Goal: Task Accomplishment & Management: Manage account settings

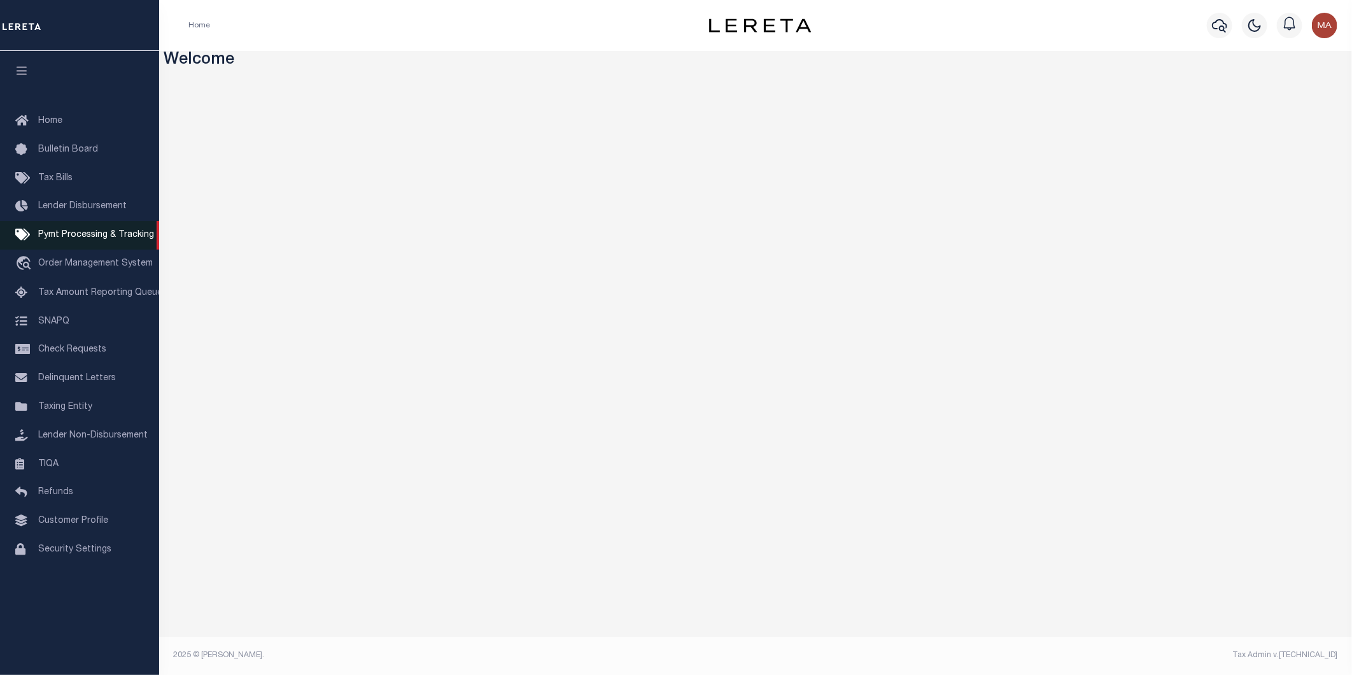
click at [78, 234] on span "Pymt Processing & Tracking" at bounding box center [96, 234] width 116 height 9
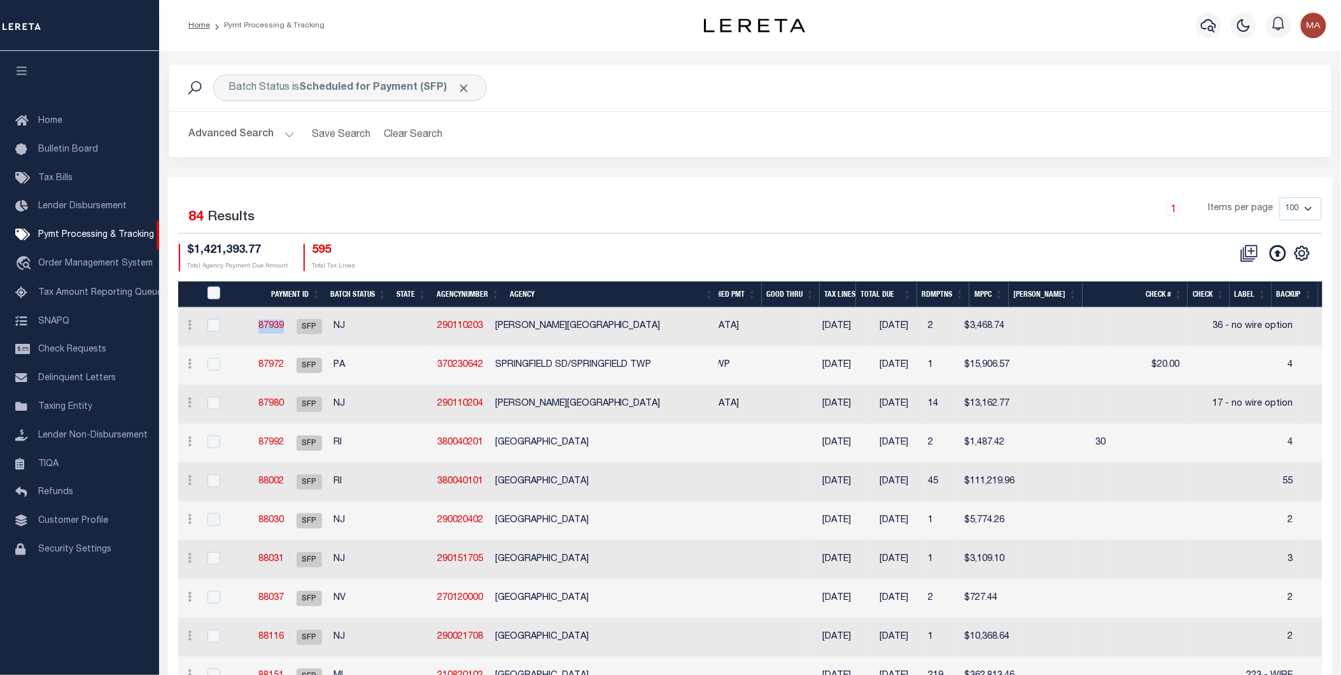
drag, startPoint x: 314, startPoint y: 332, endPoint x: 281, endPoint y: 331, distance: 32.5
click at [281, 331] on td "87939" at bounding box center [272, 326] width 38 height 39
checkbox input "true"
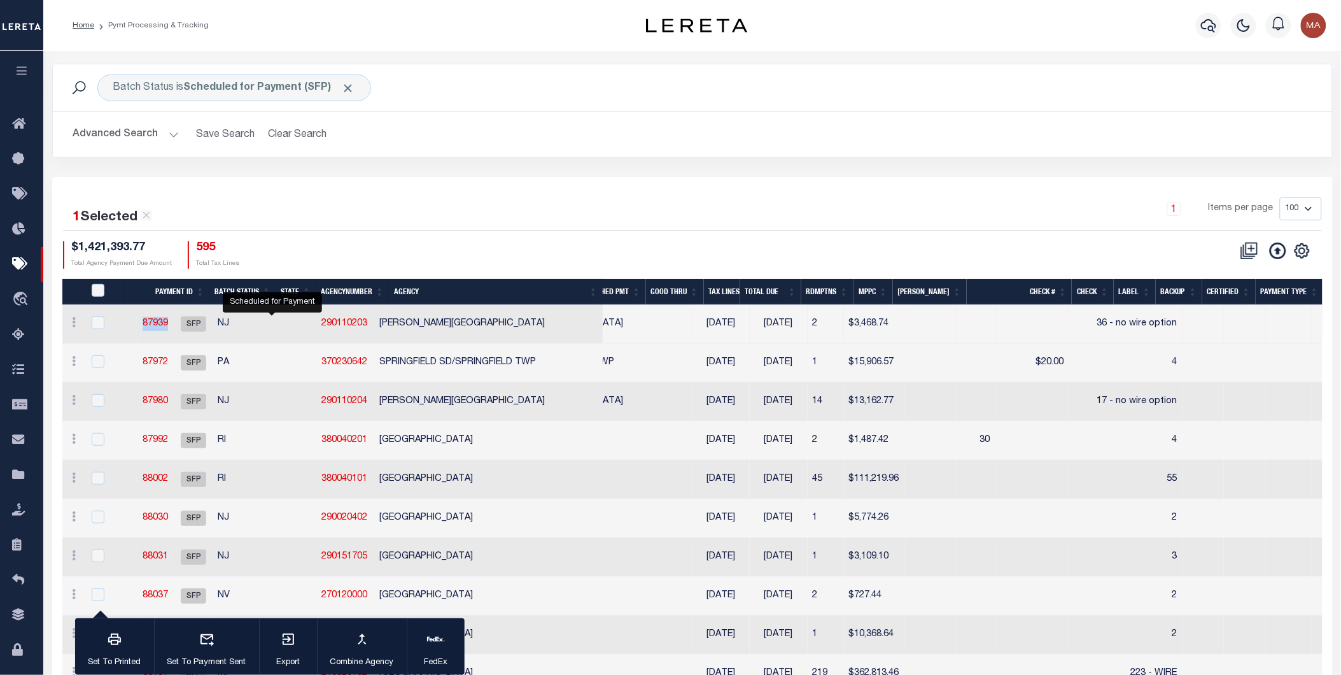
copy link "87939"
click at [371, 223] on div "1 Selected 84 Results" at bounding box center [212, 213] width 319 height 33
click at [168, 325] on link "87939" at bounding box center [155, 323] width 25 height 9
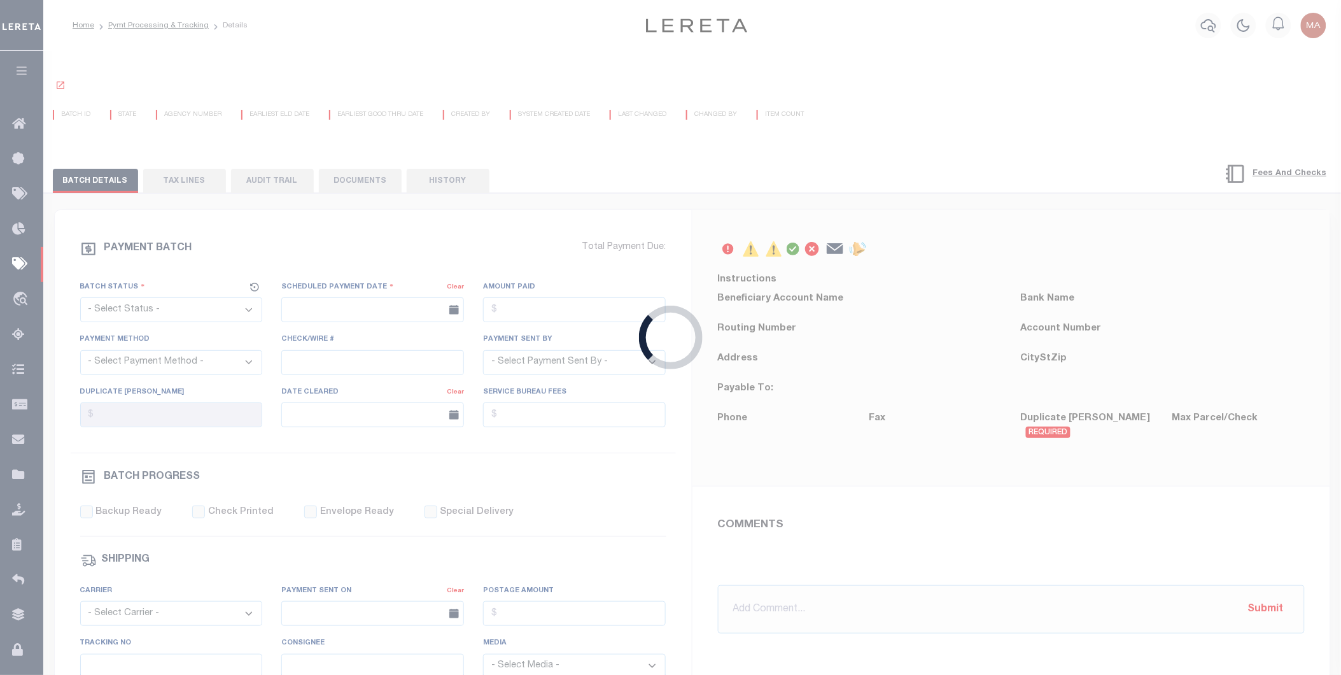
select select "SFP"
type input "[DATE]"
type input "36 - no wire option"
type input "[PERSON_NAME]"
type input "E & A"
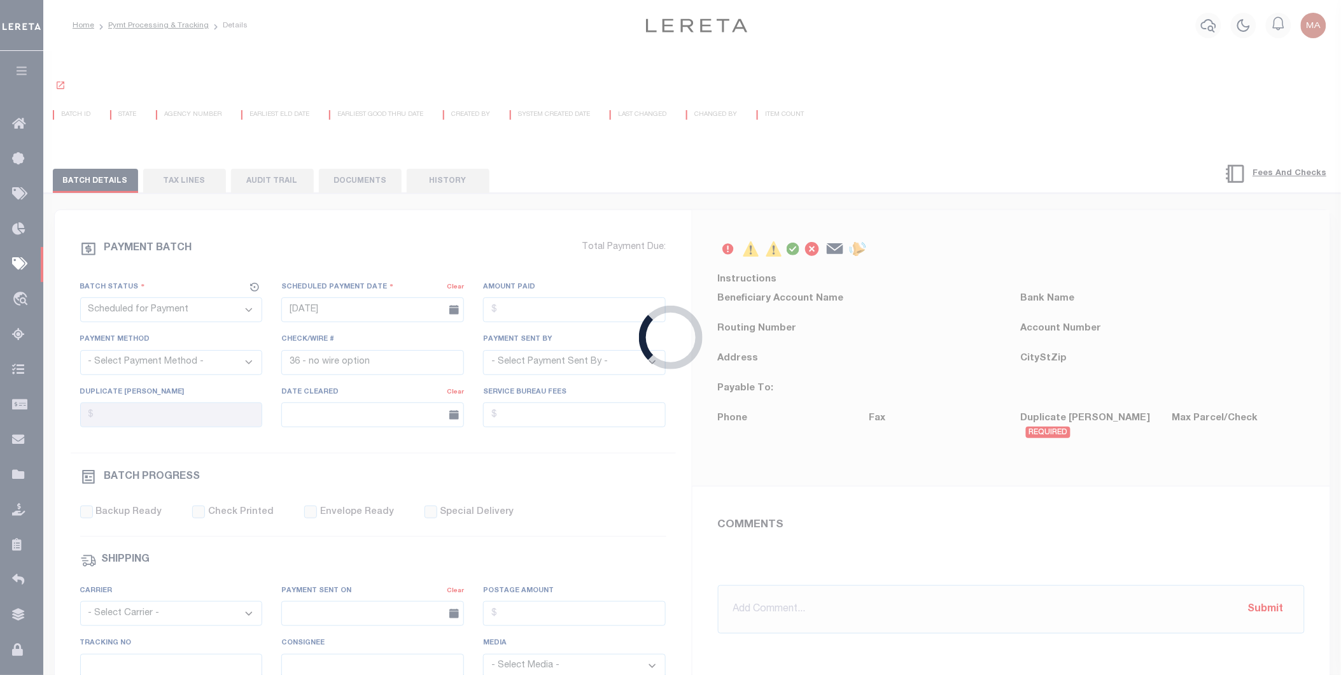
select select "0"
select select "73"
select select "0"
select select "61"
select select "44"
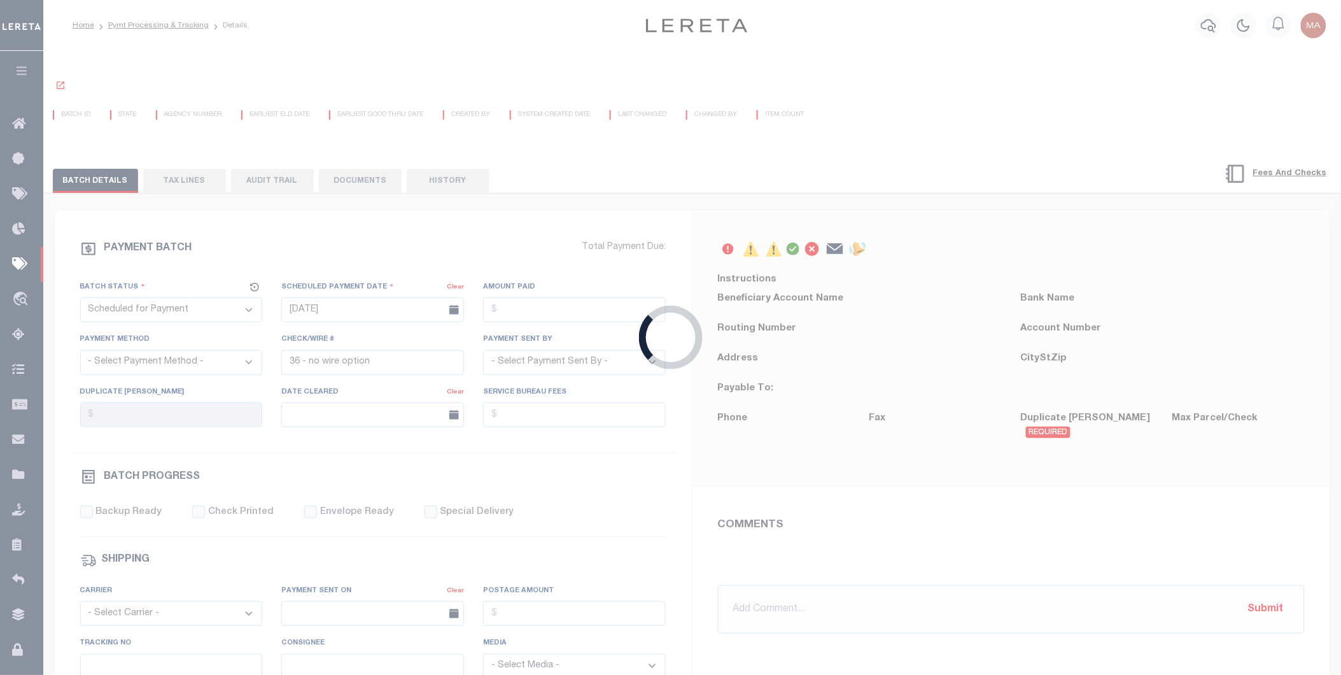
radio input "true"
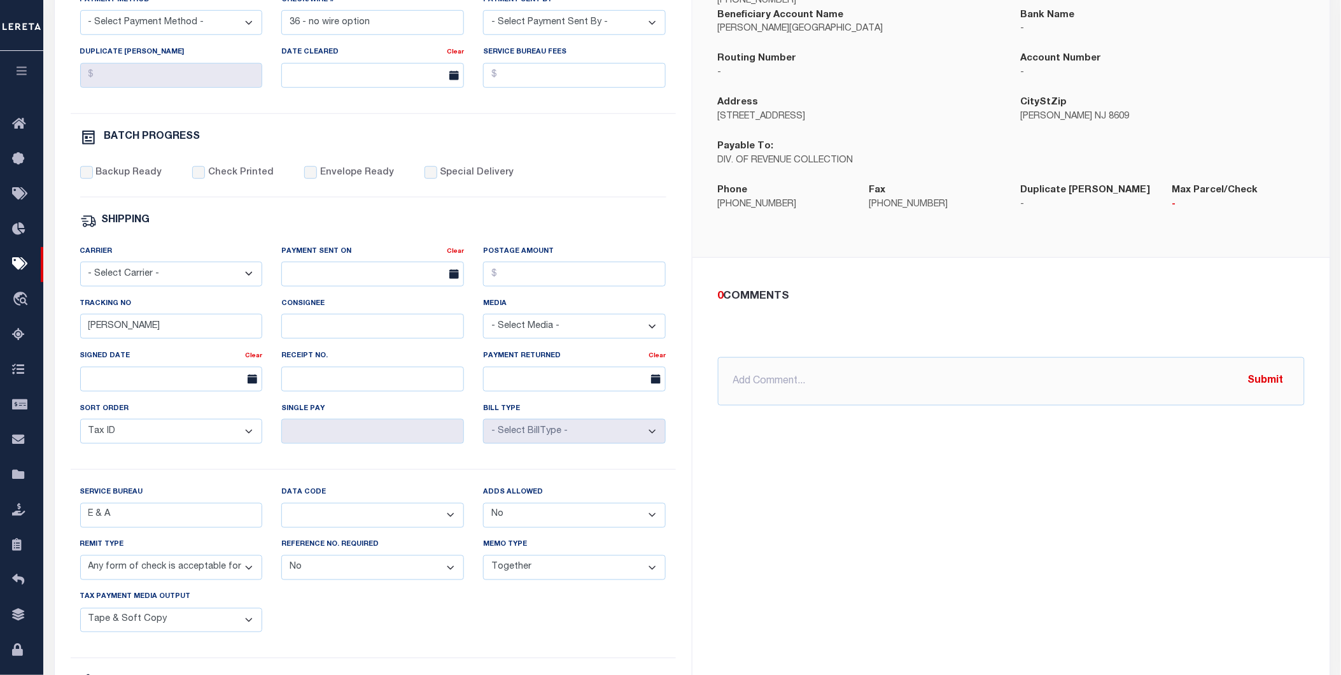
scroll to position [424, 0]
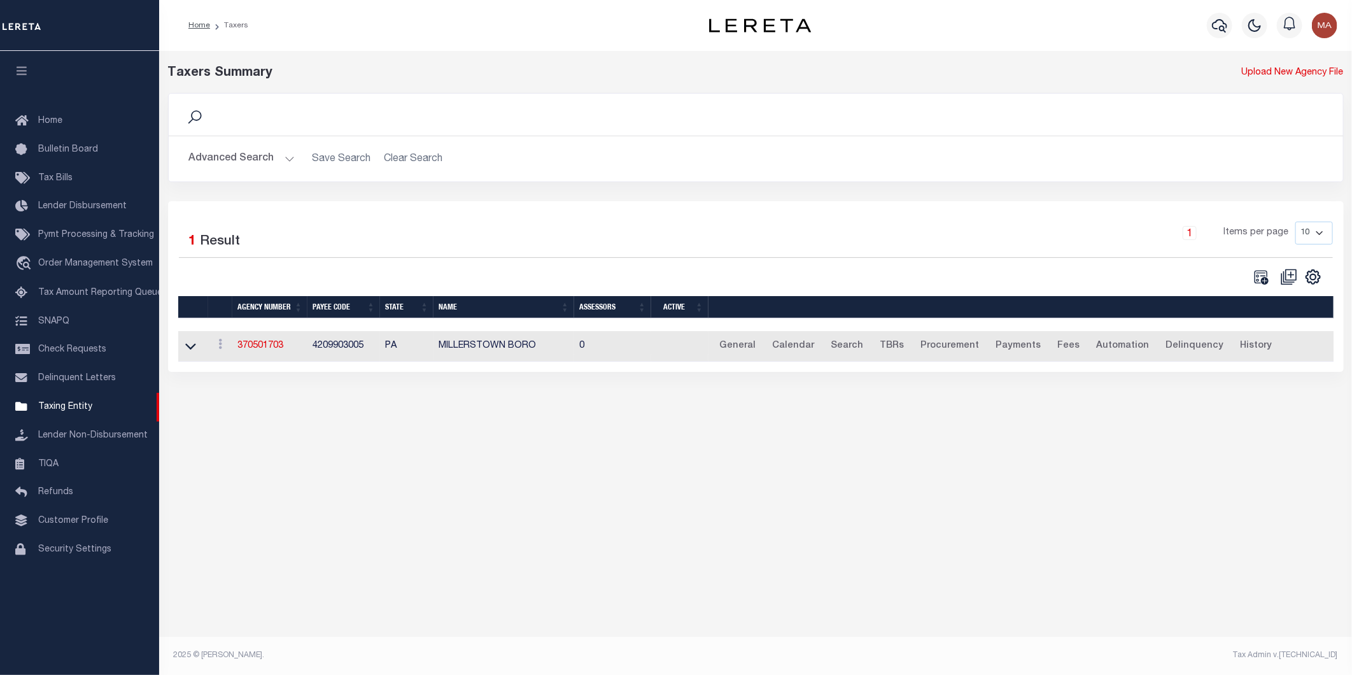
click at [288, 160] on button "Advanced Search" at bounding box center [242, 158] width 106 height 25
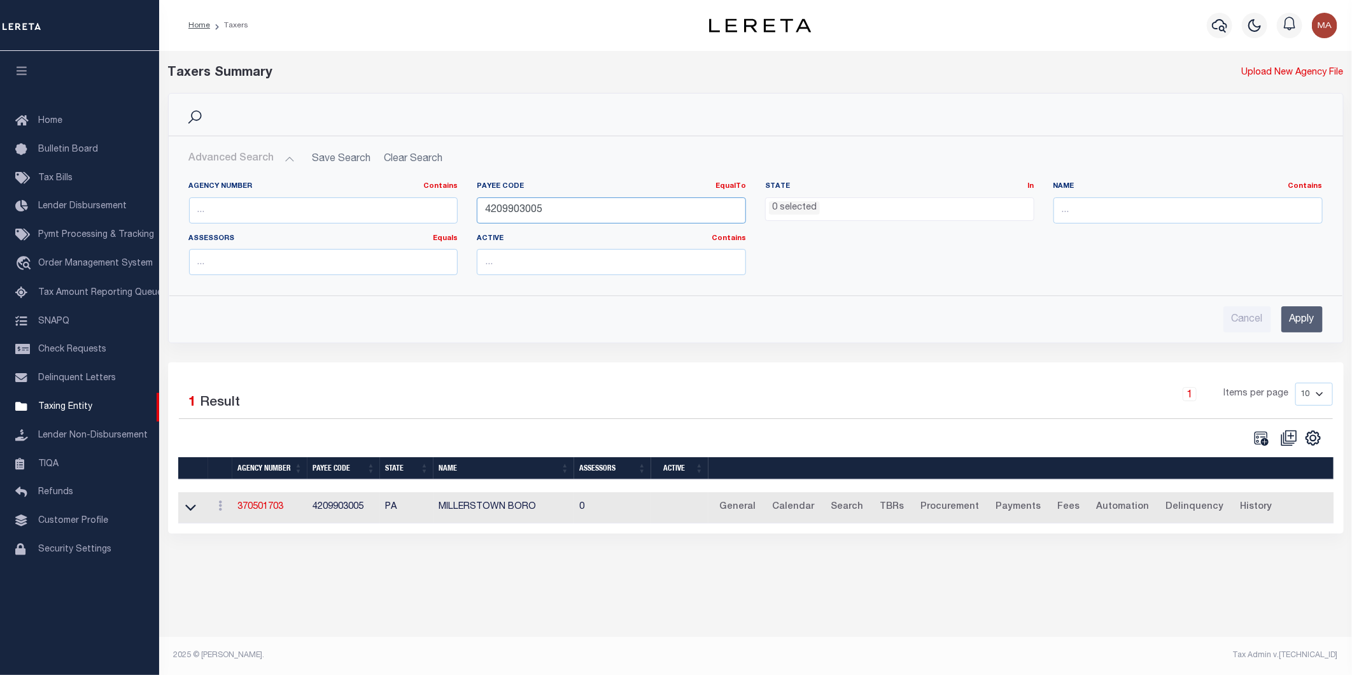
drag, startPoint x: 558, startPoint y: 207, endPoint x: 442, endPoint y: 207, distance: 116.5
click at [442, 207] on div "Agency Number Contains Contains Is Payee Code EqualTo Equals Is Not Equal To Is…" at bounding box center [755, 233] width 1153 height 104
paste input "3402117002"
type input "3402117002"
click at [1303, 321] on input "Apply" at bounding box center [1301, 319] width 41 height 26
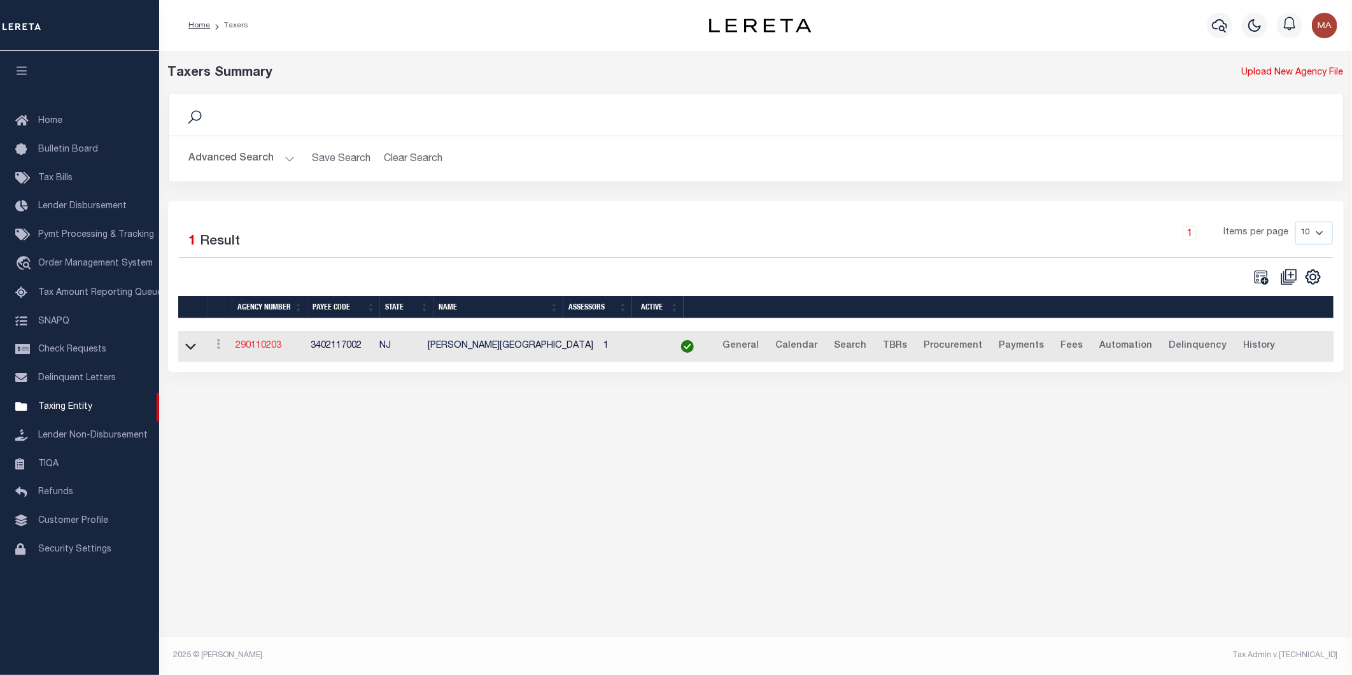
click at [262, 347] on link "290110203" at bounding box center [258, 345] width 46 height 9
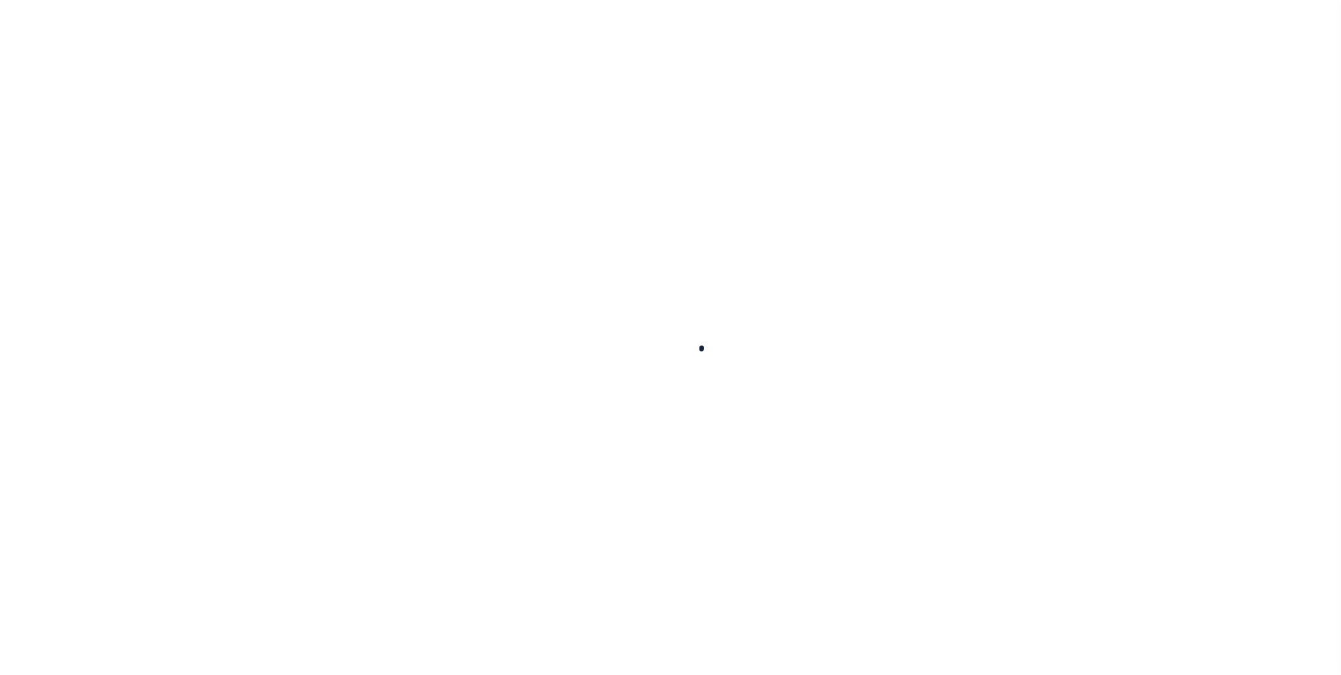
select select
checkbox input "false"
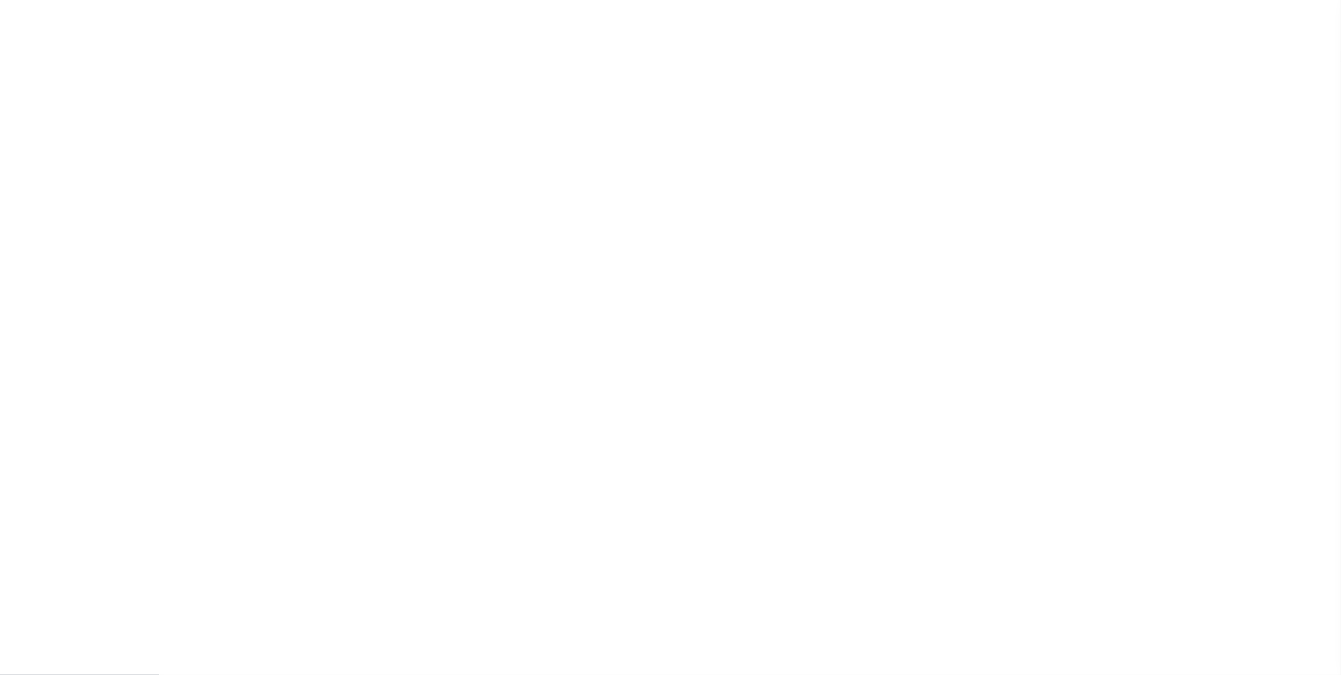
checkbox input "false"
type input "3402117002"
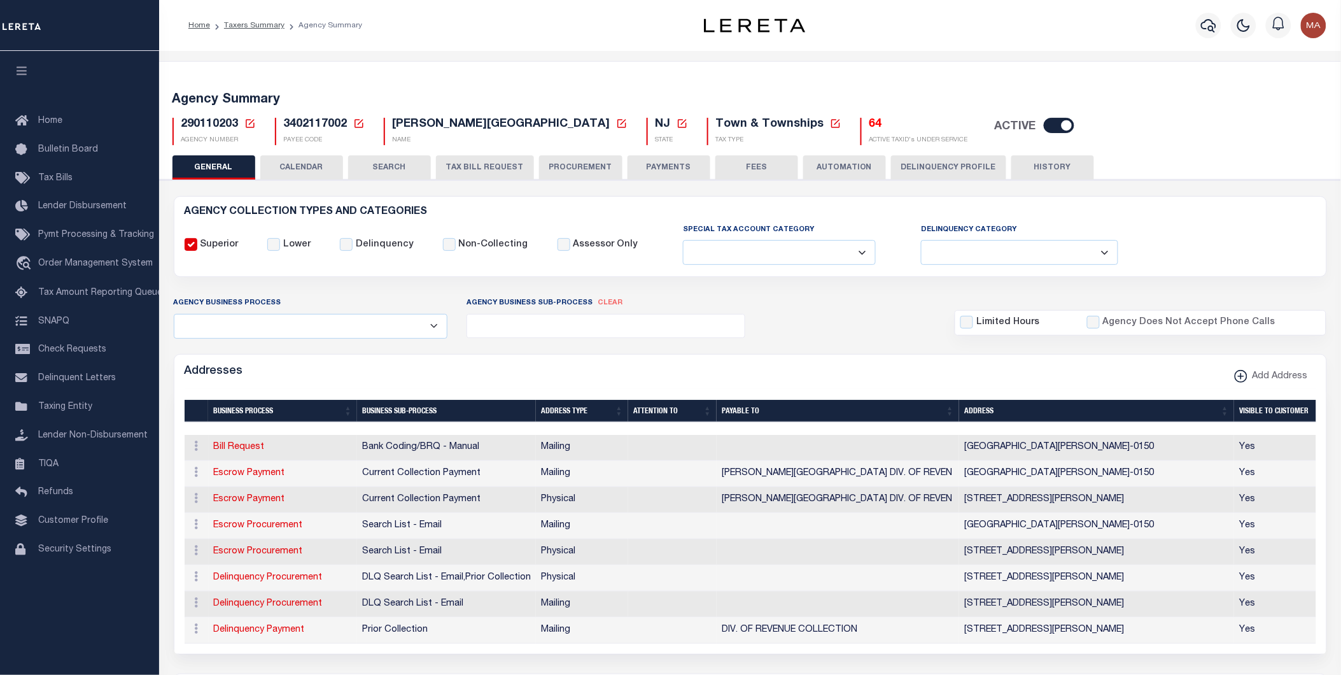
click at [660, 163] on button "PAYMENTS" at bounding box center [669, 167] width 83 height 24
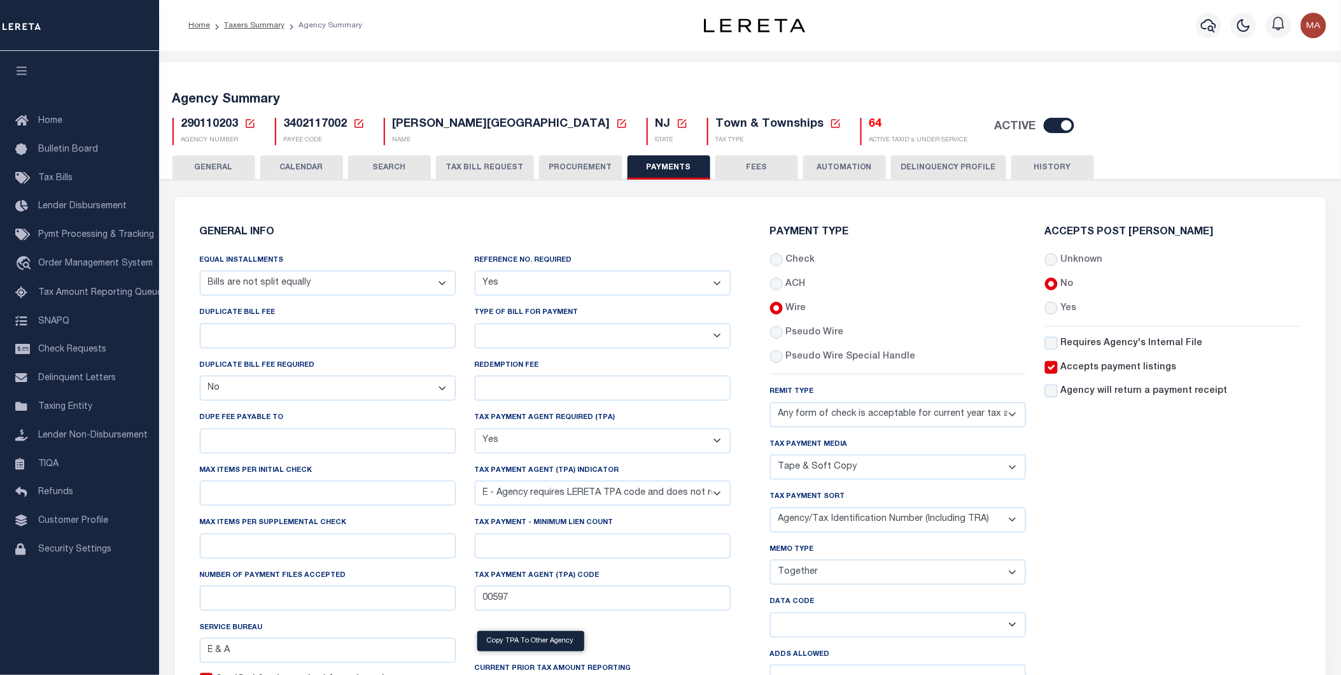
scroll to position [71, 0]
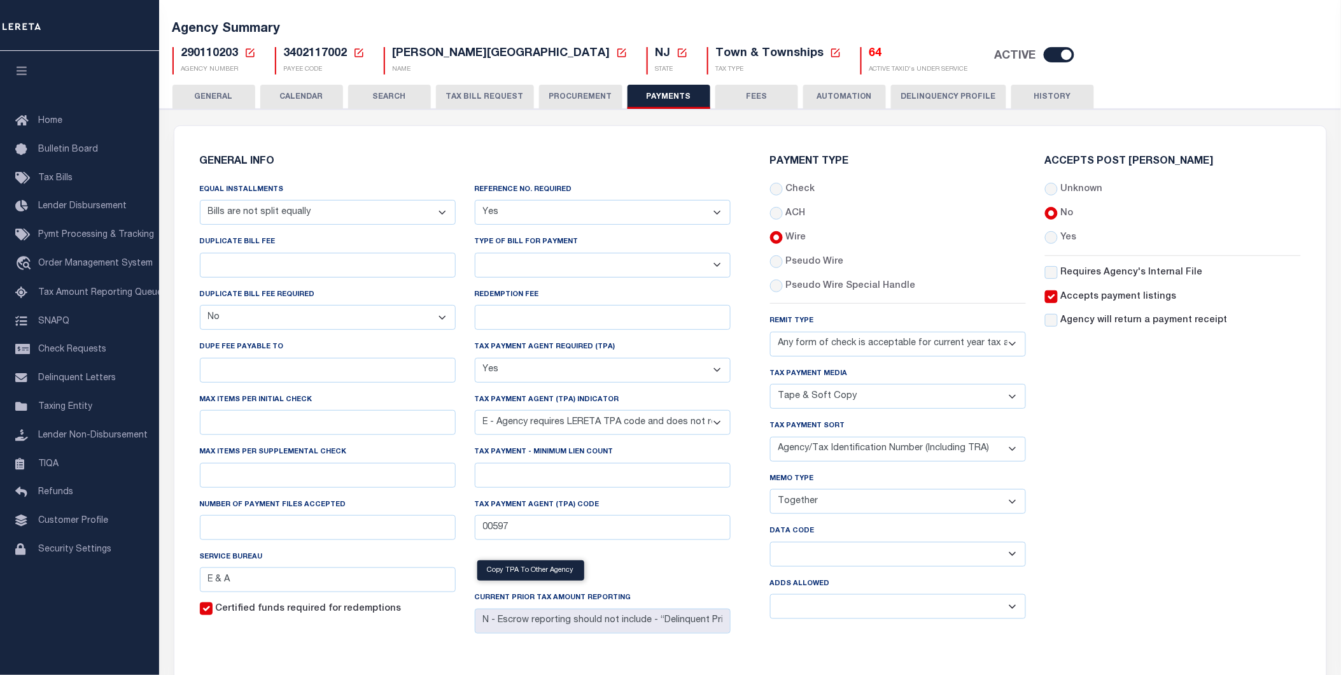
click at [1171, 526] on div "Accepts Post Mark Unknown No Yes" at bounding box center [1172, 393] width 275 height 472
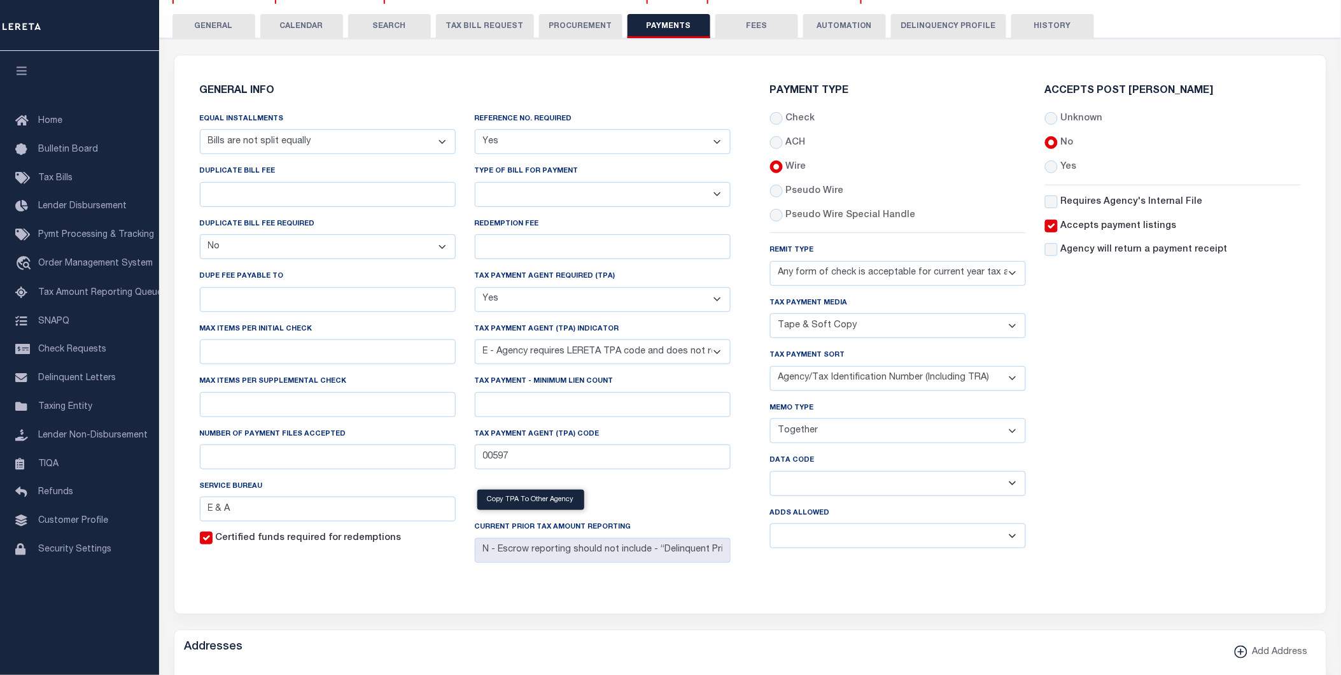
click at [563, 139] on select "Yes No" at bounding box center [603, 141] width 256 height 25
select select "0"
click at [475, 129] on select "Yes No" at bounding box center [603, 141] width 256 height 25
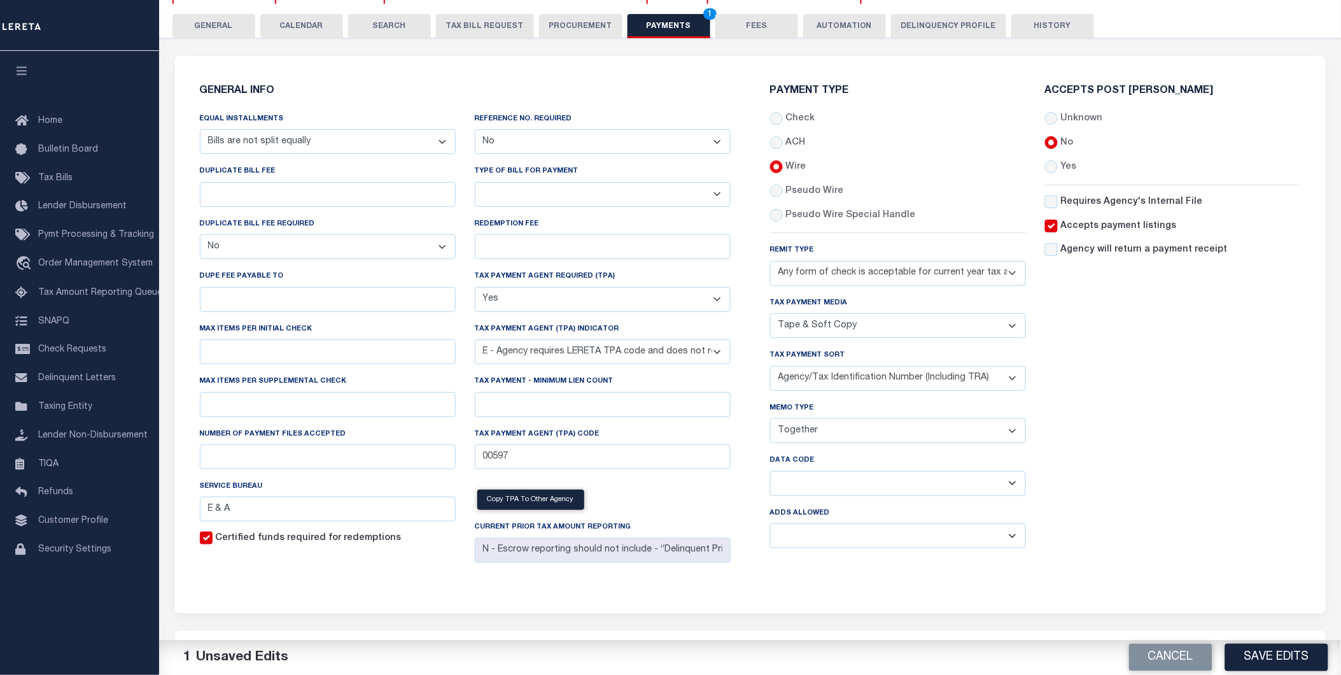
click at [815, 482] on select "Balance Due Mortgage Open Prior Supplemental" at bounding box center [898, 483] width 256 height 25
select select "63"
click at [770, 472] on select "Balance Due Mortgage Open Prior Supplemental" at bounding box center [898, 483] width 256 height 25
click at [1260, 658] on button "Save Edits" at bounding box center [1276, 656] width 103 height 27
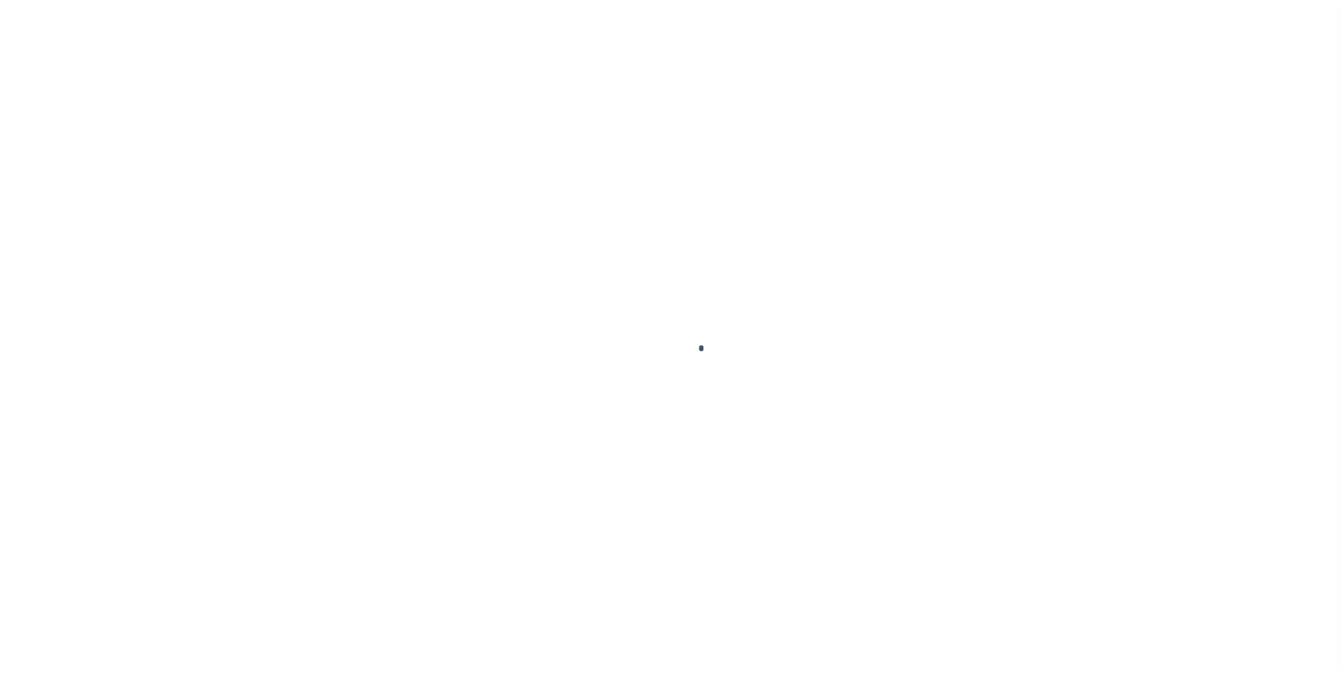
select select "SFP"
type input "[DATE]"
type input "36 - no wire option"
type input "[PERSON_NAME]"
type input "E & A"
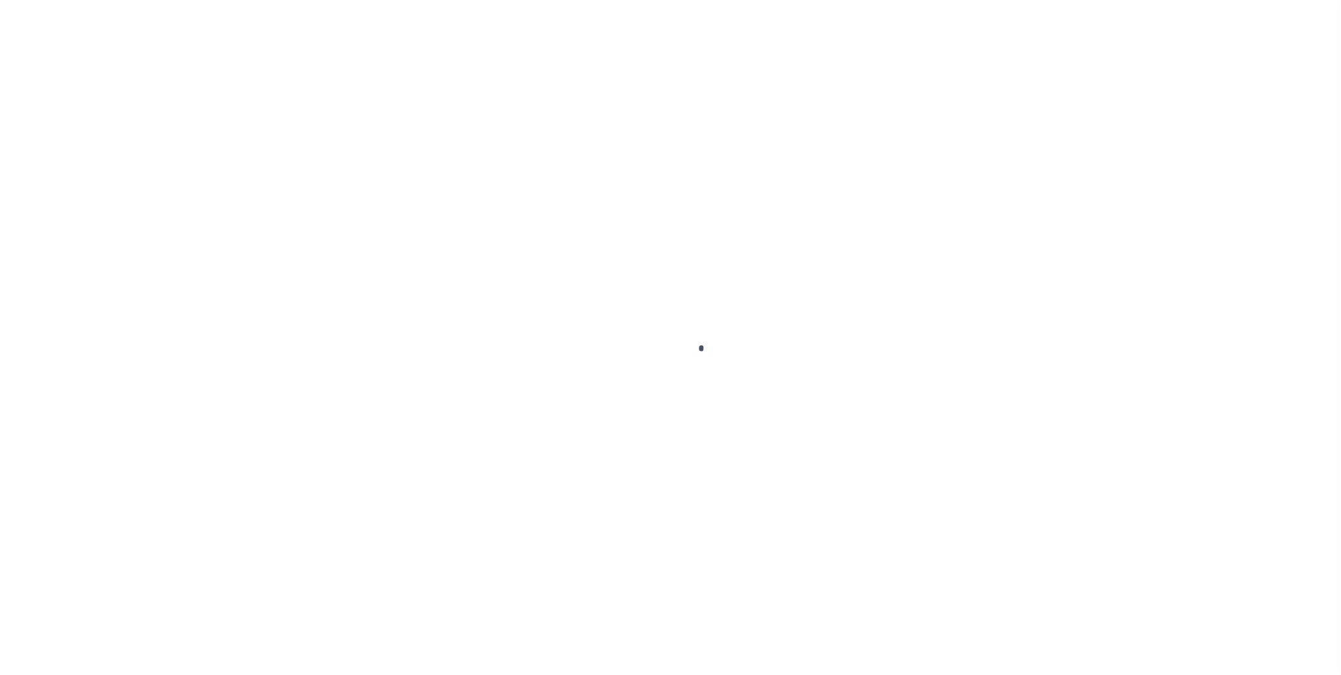
select select "73"
select select "1"
select select "61"
select select "44"
radio input "true"
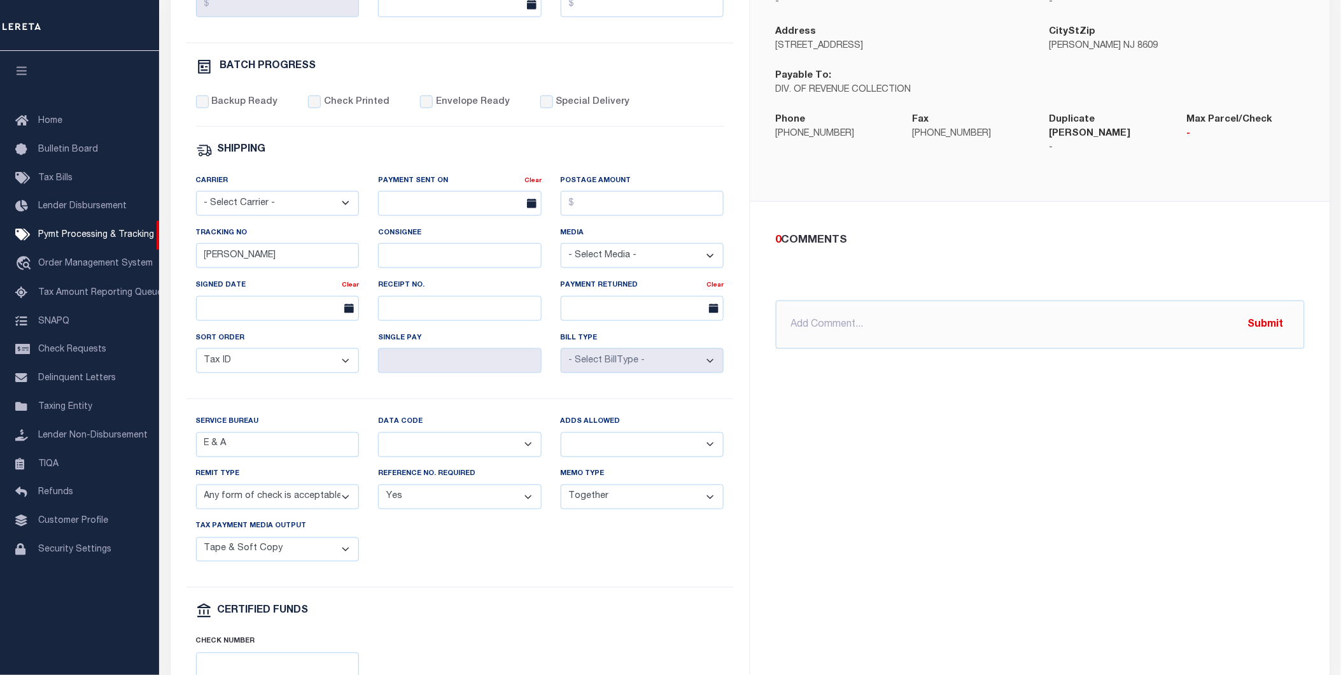
scroll to position [494, 0]
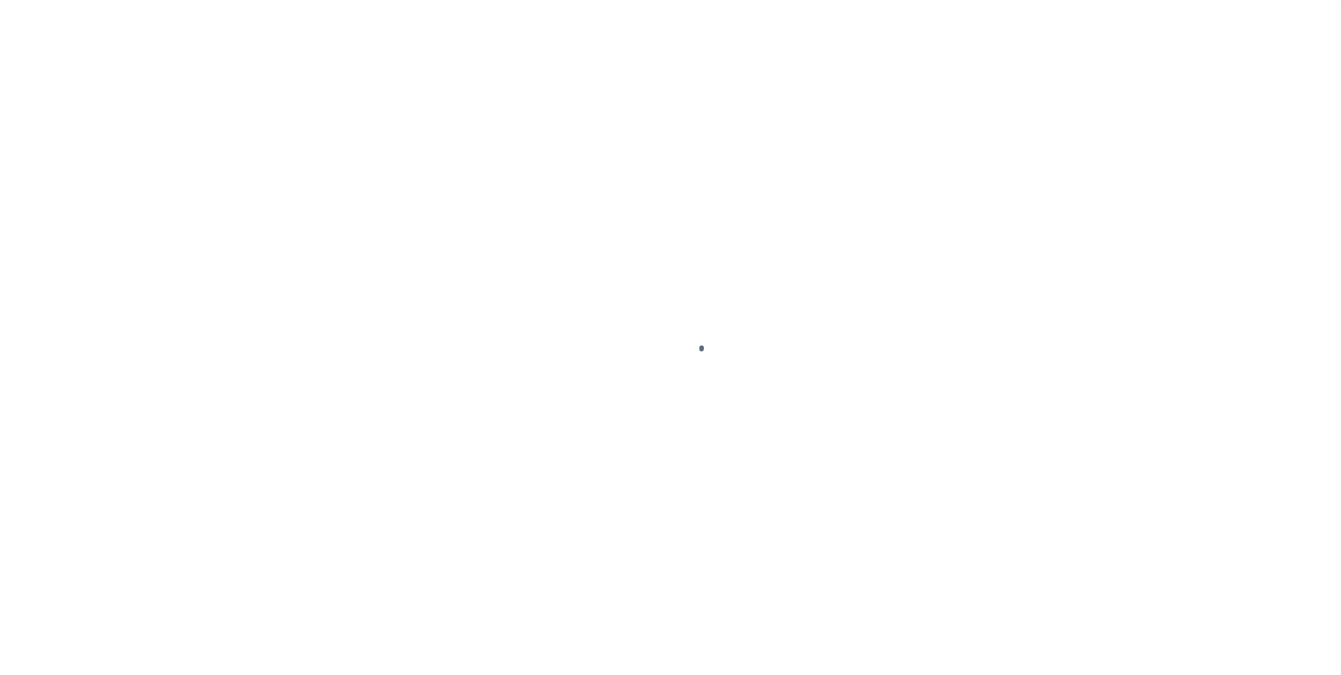
select select "SFP"
select select "63"
select select "73"
select select "0"
select select "61"
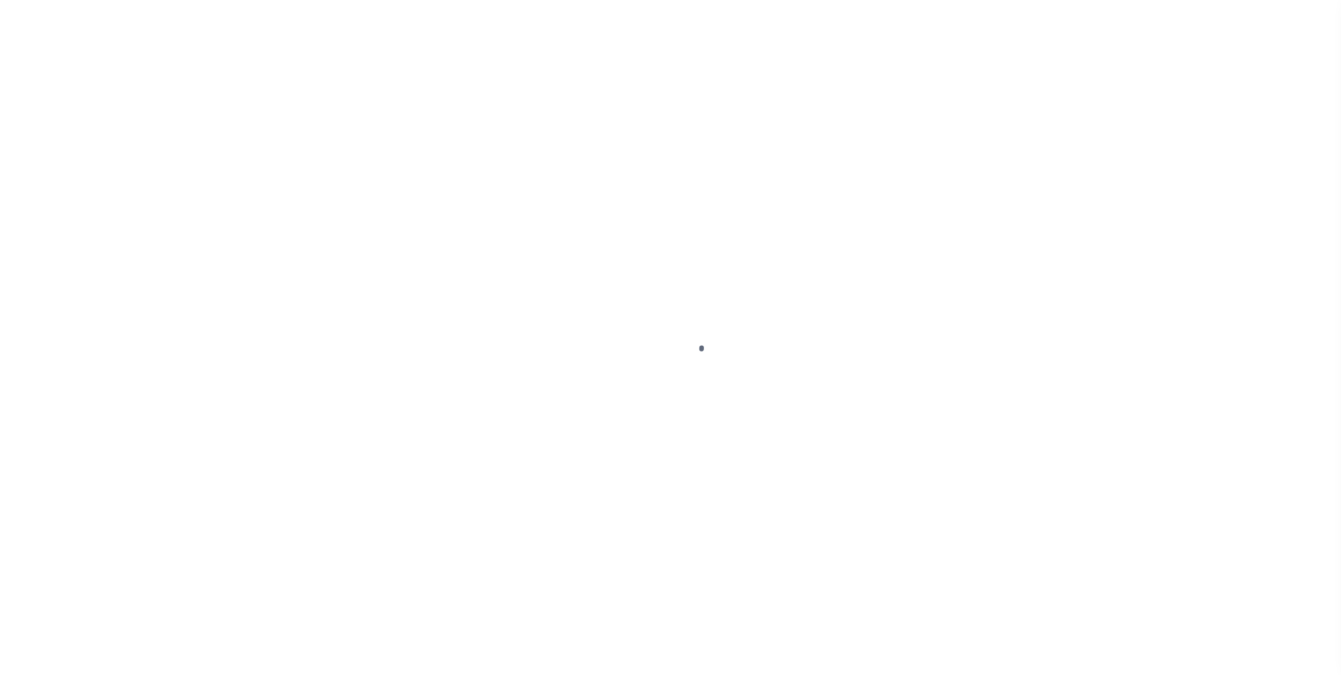
select select "44"
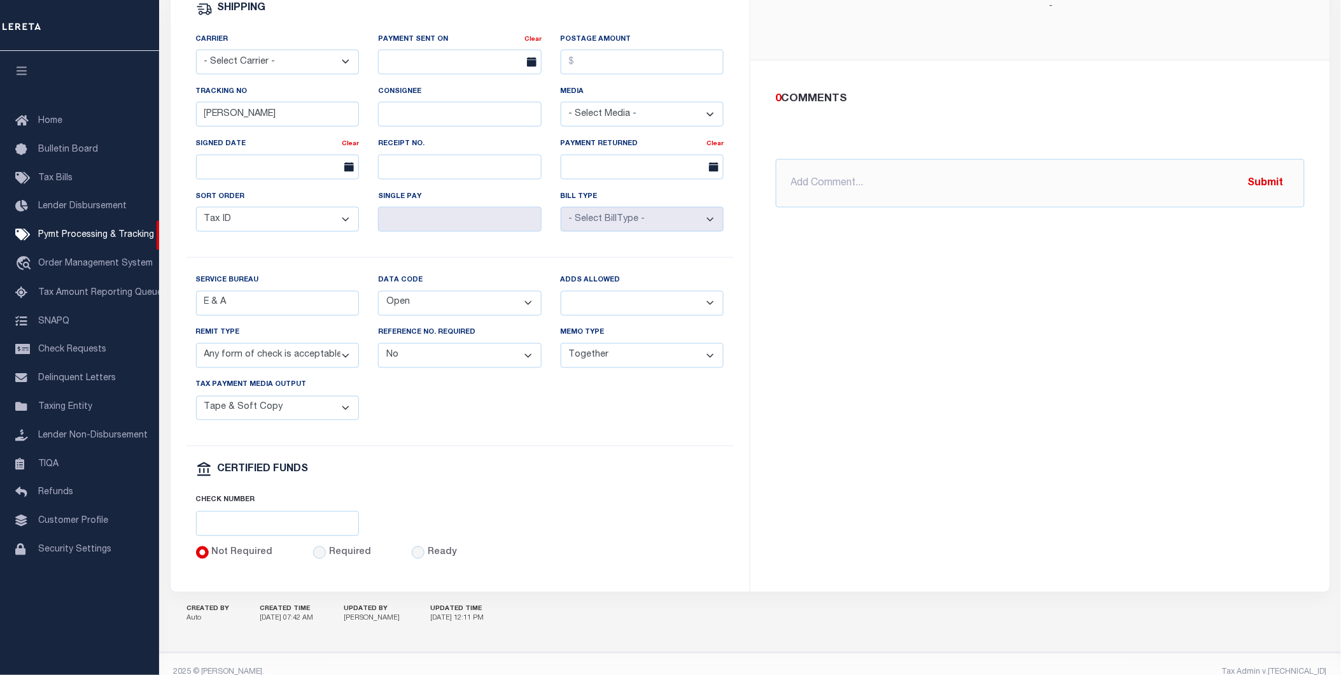
scroll to position [494, 0]
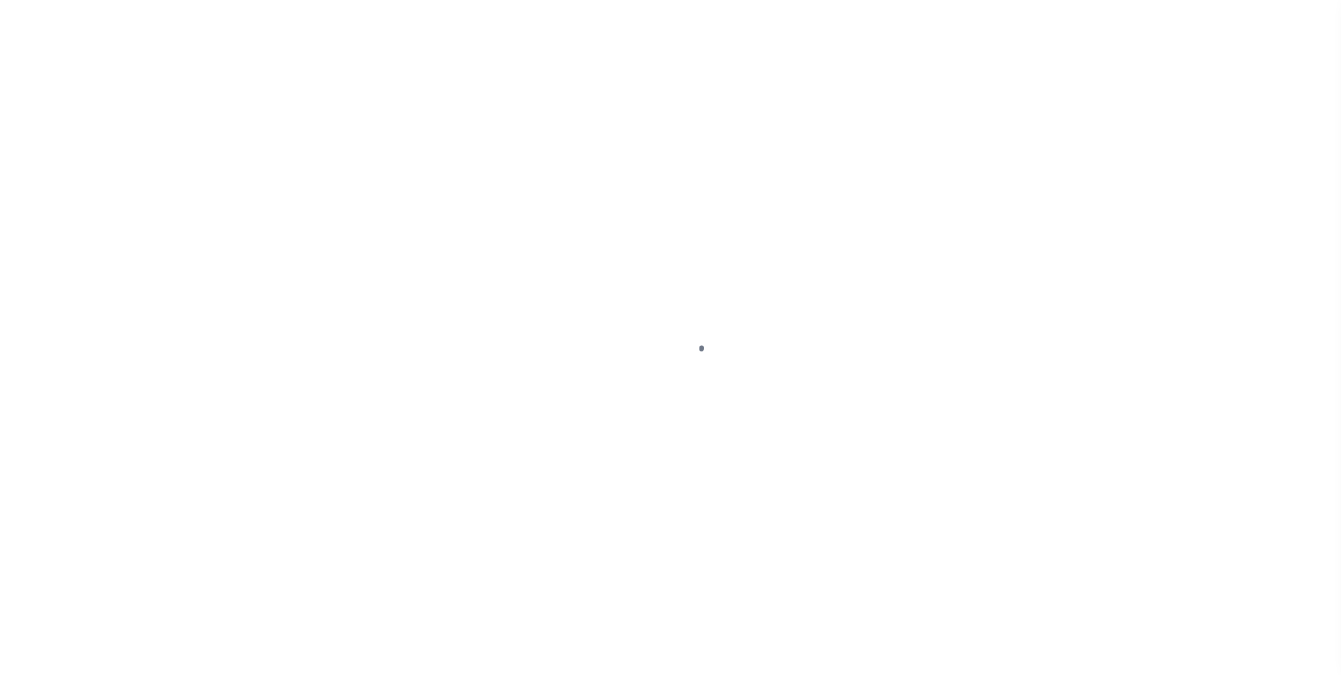
select select "SFP"
select select "63"
select select "73"
select select "0"
select select "61"
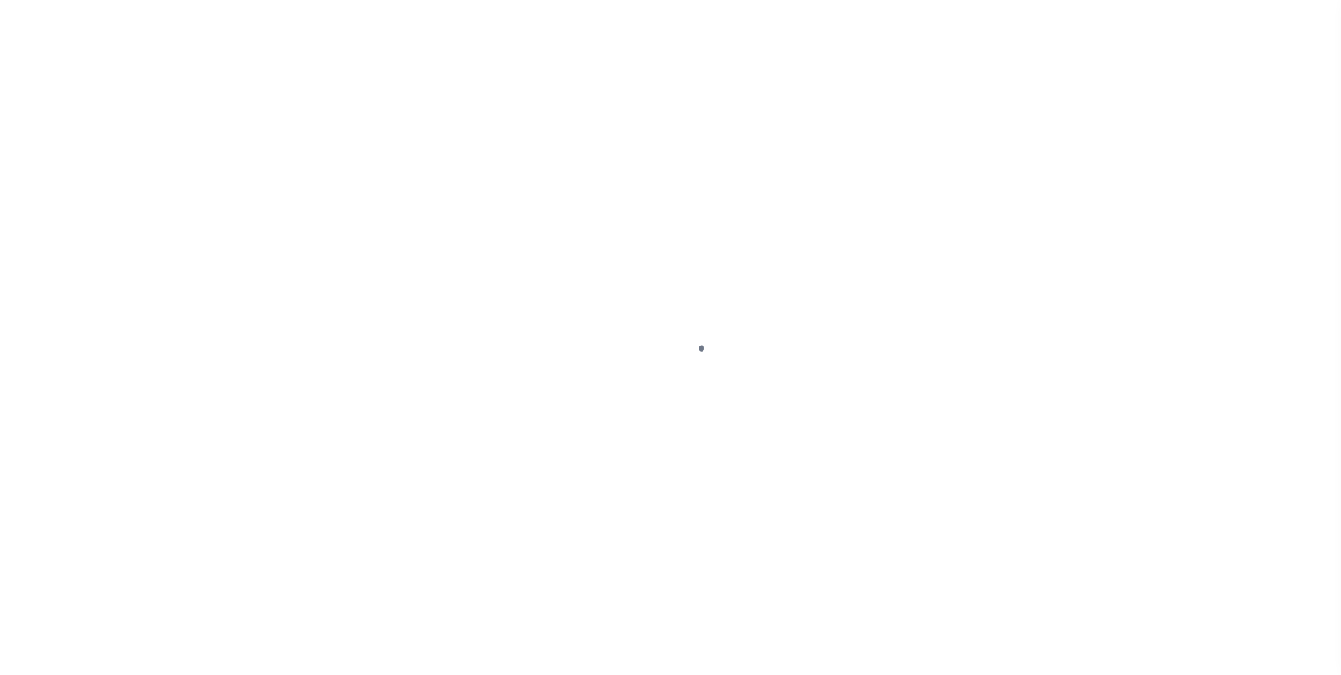
select select "44"
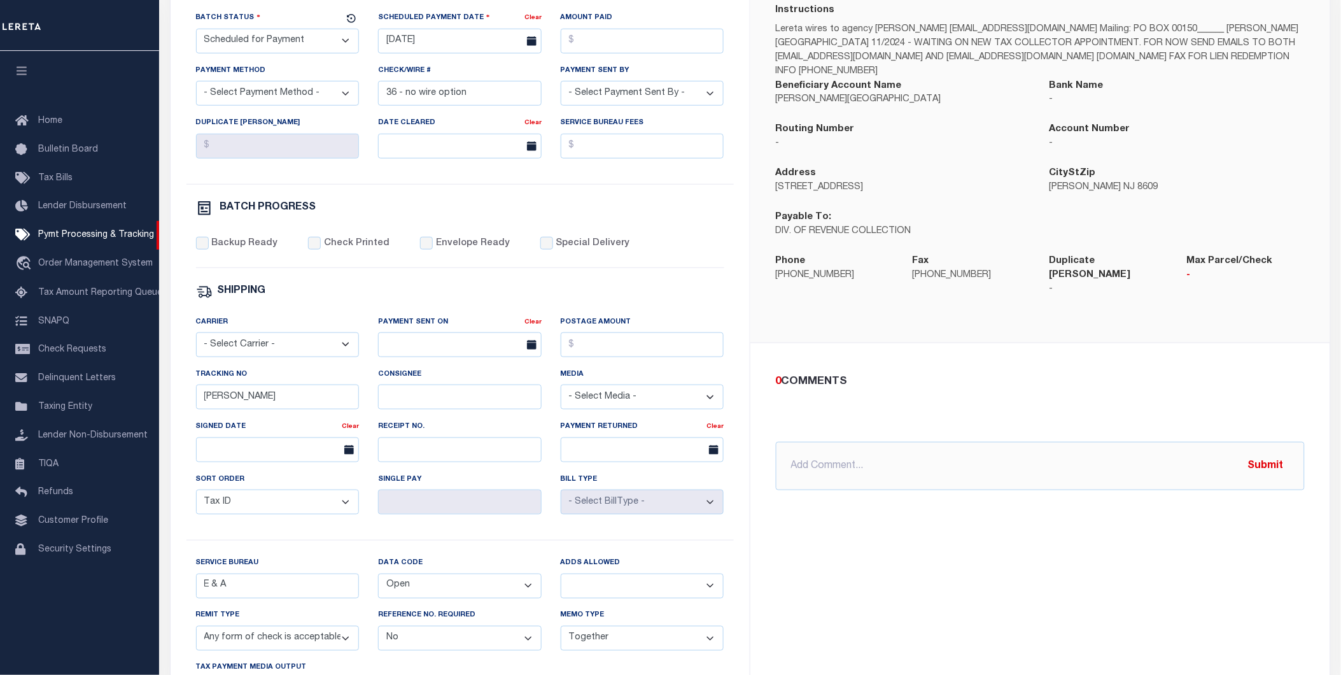
scroll to position [424, 0]
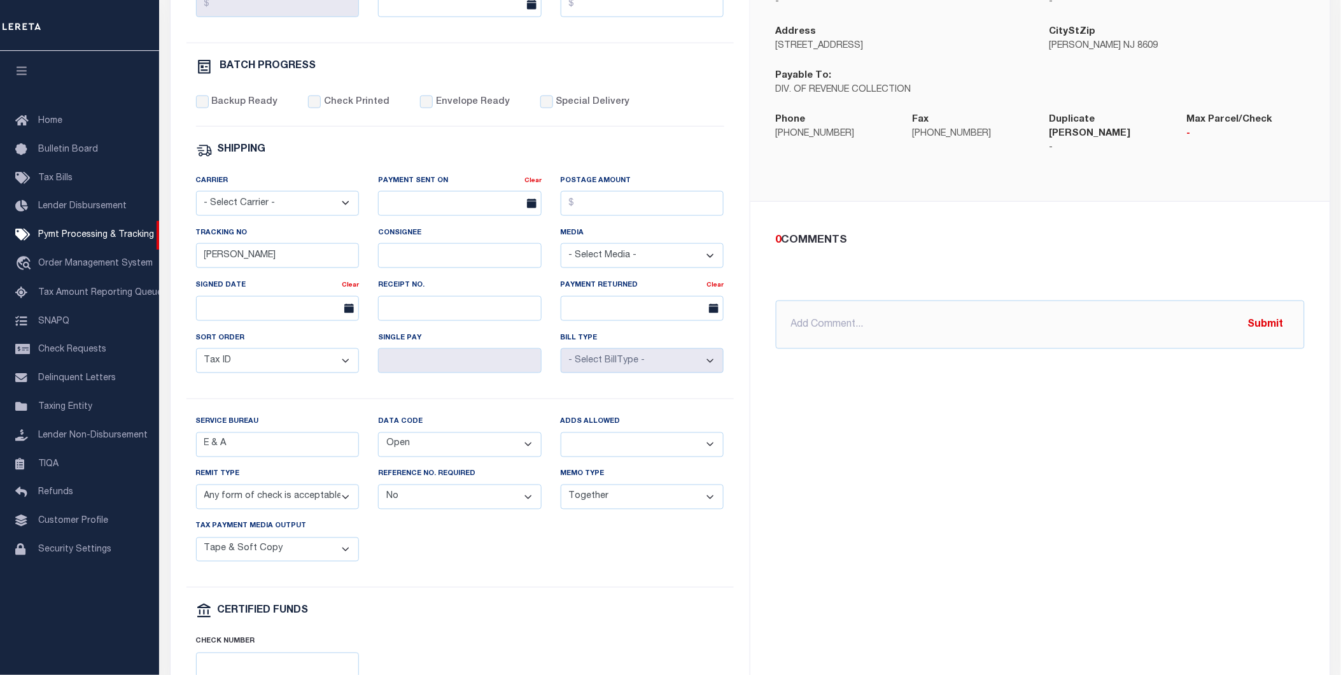
click at [589, 453] on select "Yes No" at bounding box center [643, 444] width 164 height 25
select select "1"
click at [561, 437] on select "Yes No" at bounding box center [643, 444] width 164 height 25
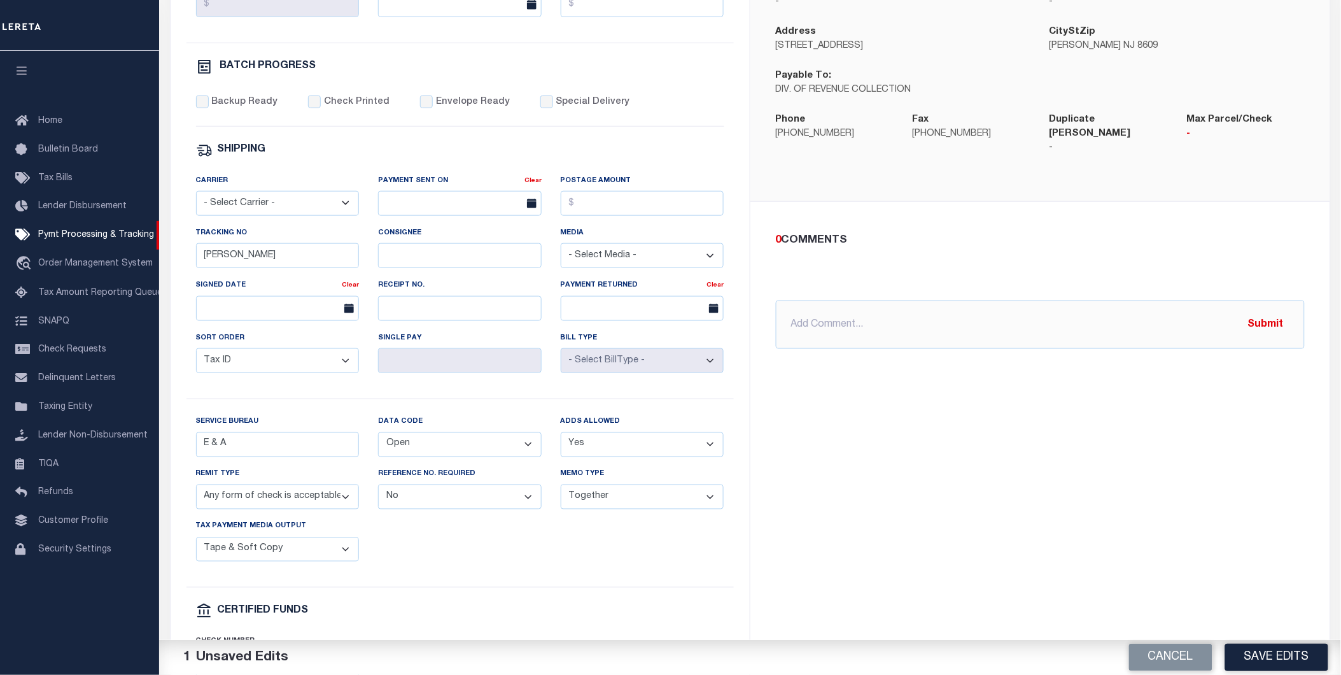
click at [609, 499] on select "Separate Together" at bounding box center [643, 496] width 164 height 25
select select "60"
click at [561, 489] on select "Separate Together" at bounding box center [643, 496] width 164 height 25
click at [1278, 656] on button "Save Edits" at bounding box center [1276, 656] width 103 height 27
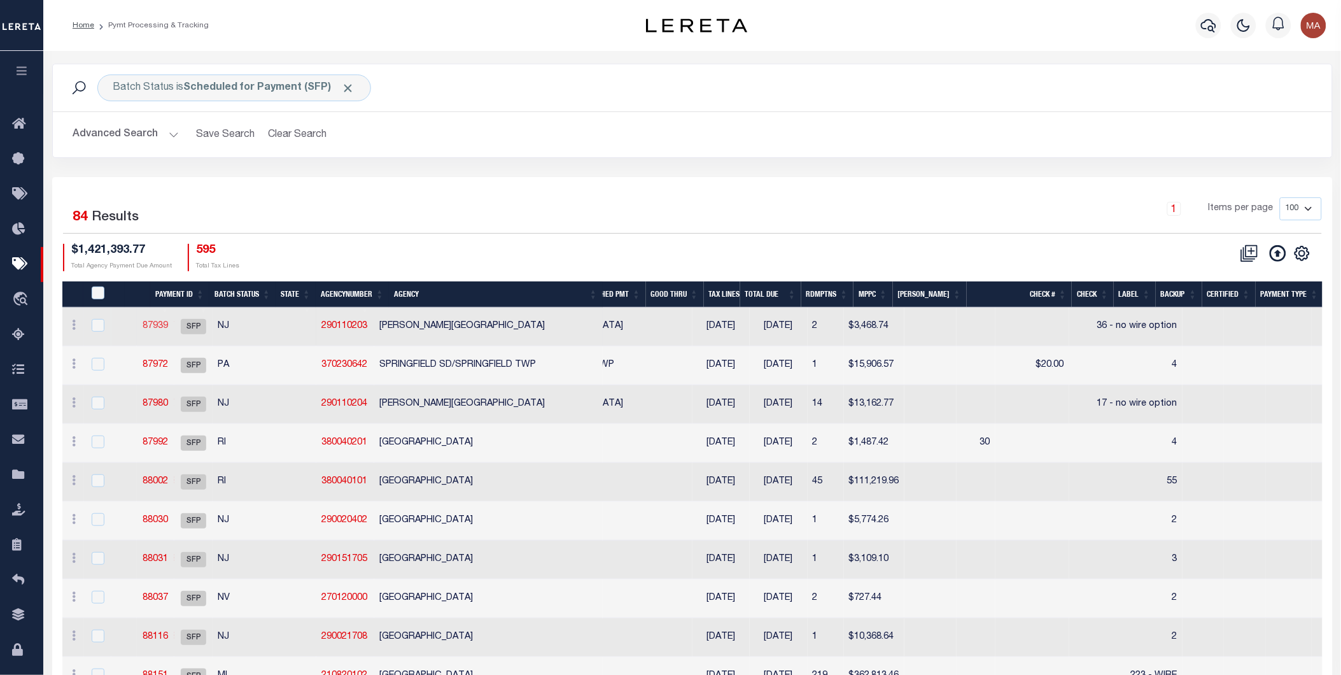
click at [168, 323] on link "87939" at bounding box center [155, 325] width 25 height 9
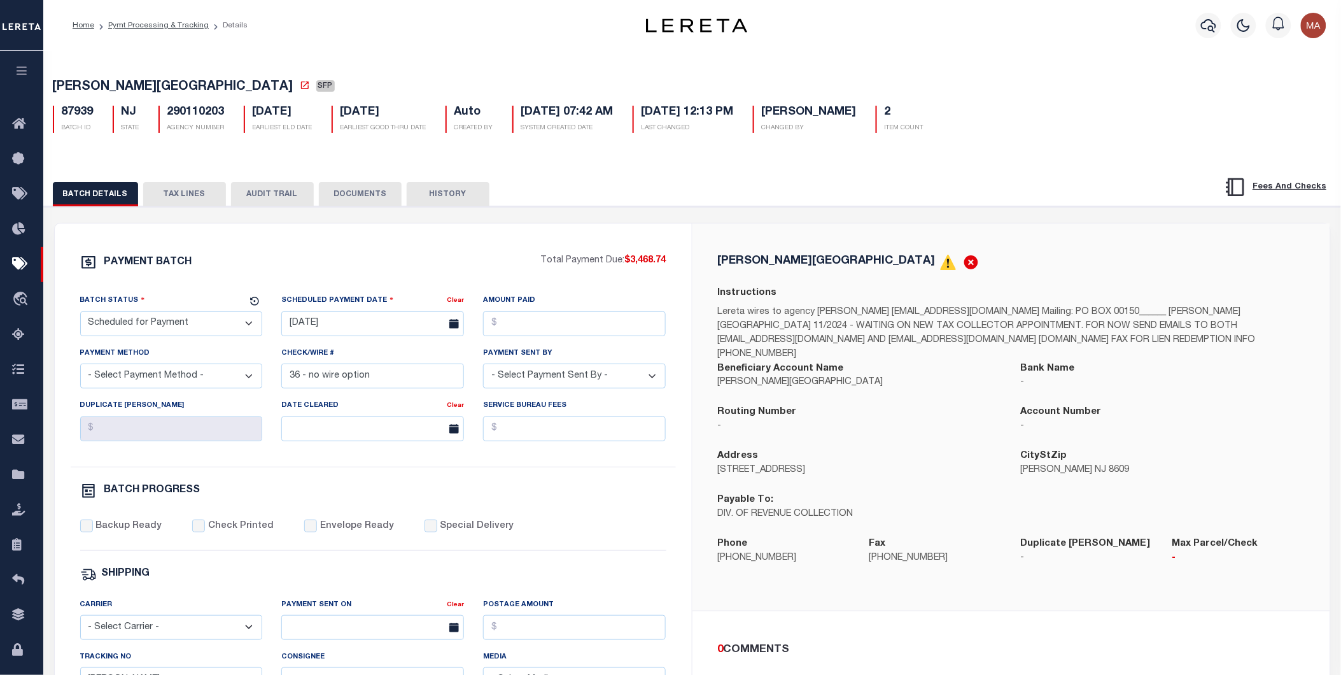
click at [442, 193] on button "HISTORY" at bounding box center [448, 194] width 83 height 24
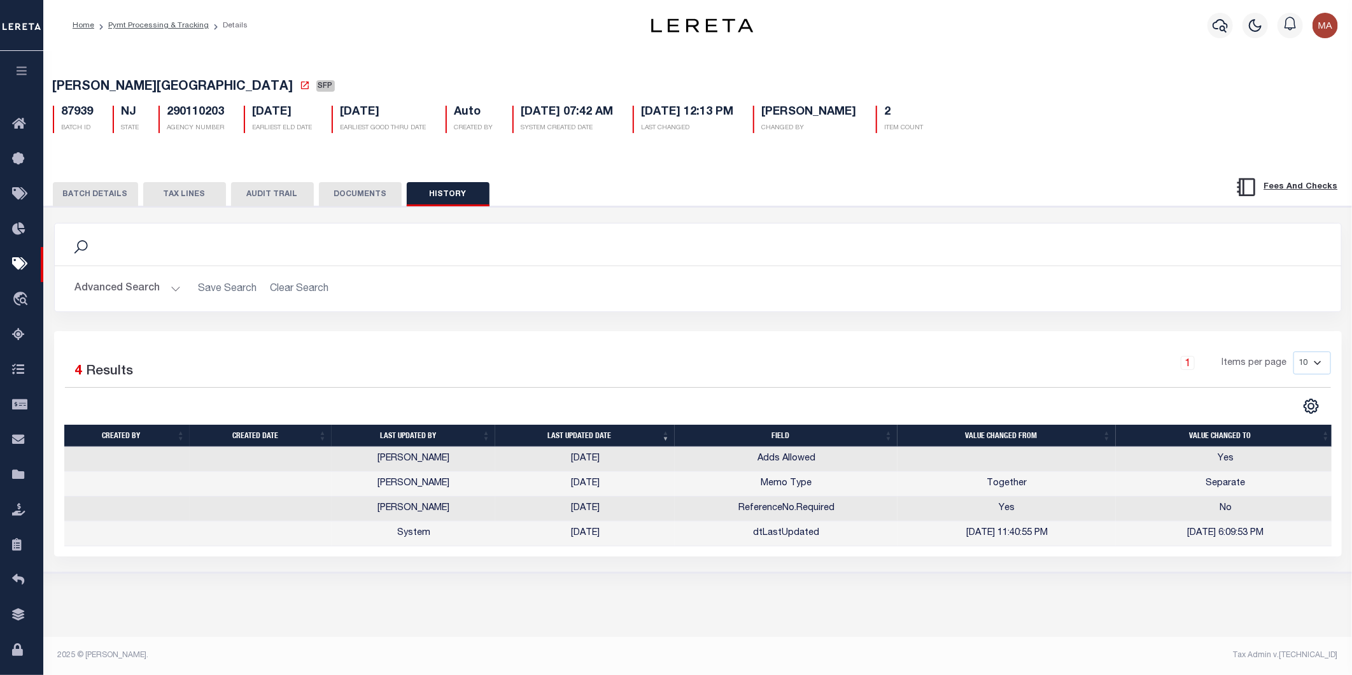
click at [437, 193] on button "HISTORY" at bounding box center [448, 194] width 83 height 24
click at [99, 195] on button "BATCH DETAILS" at bounding box center [95, 194] width 85 height 24
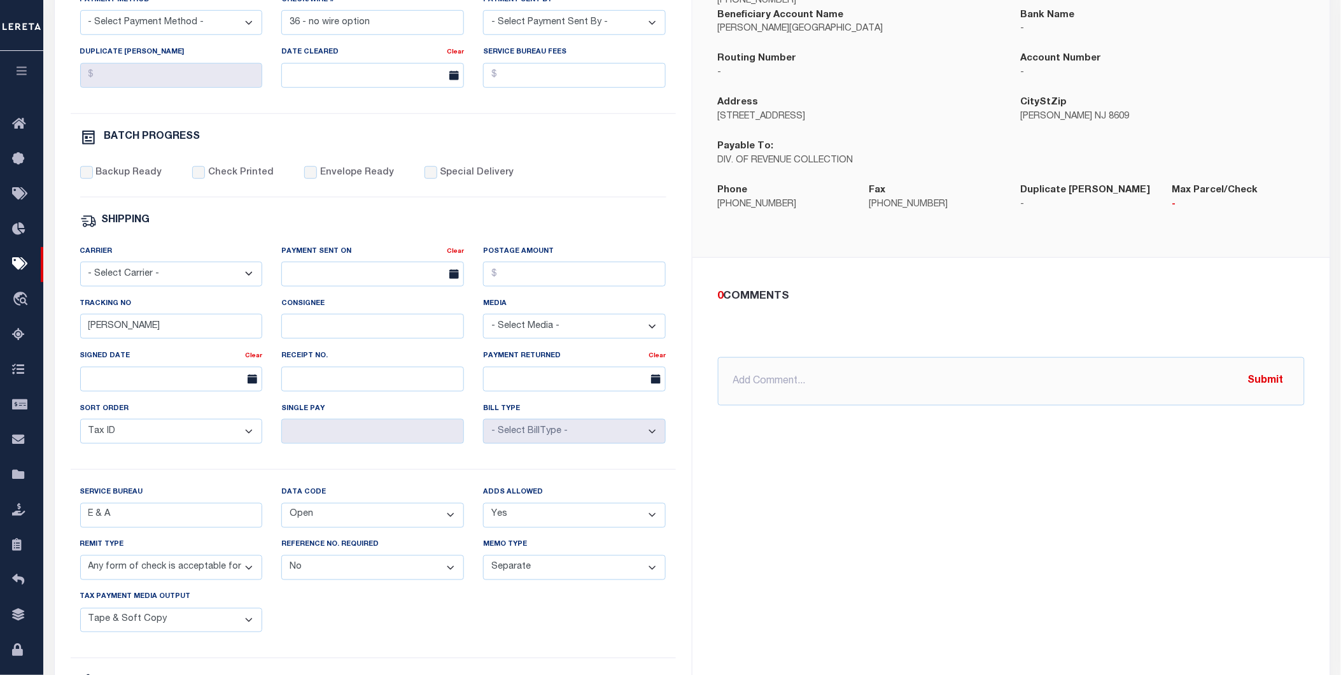
scroll to position [424, 0]
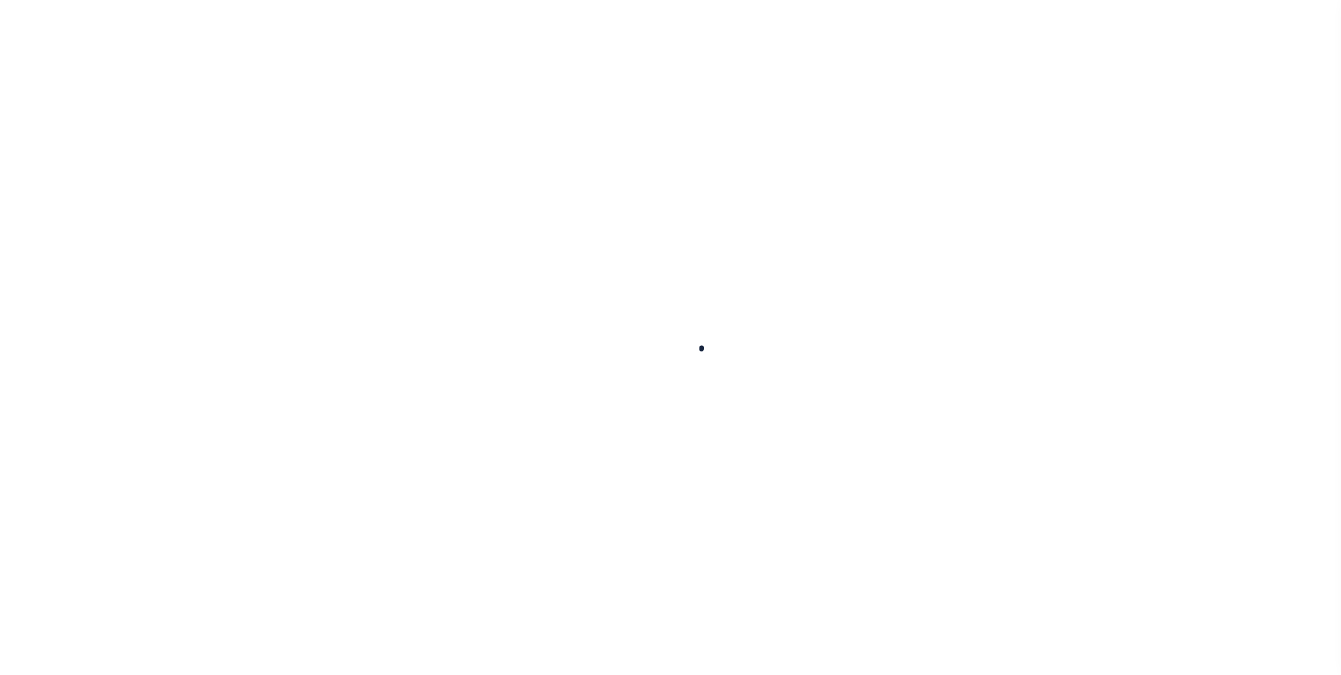
select select
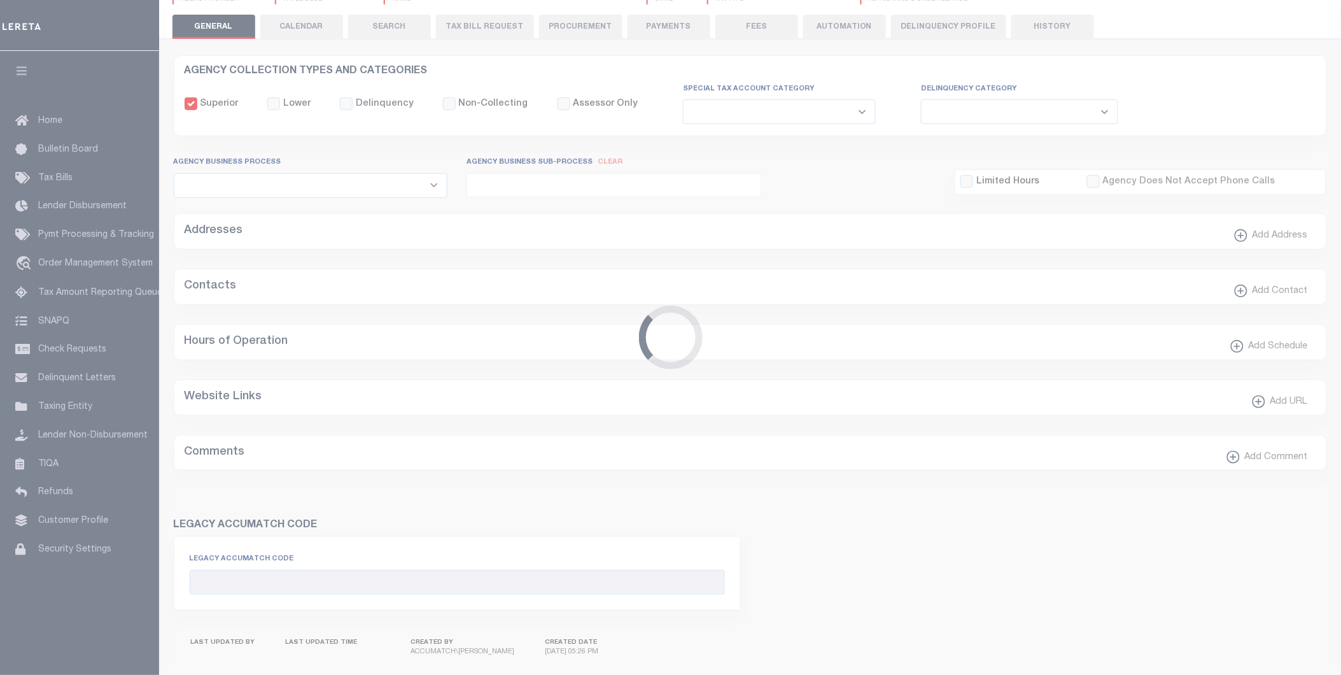
checkbox input "false"
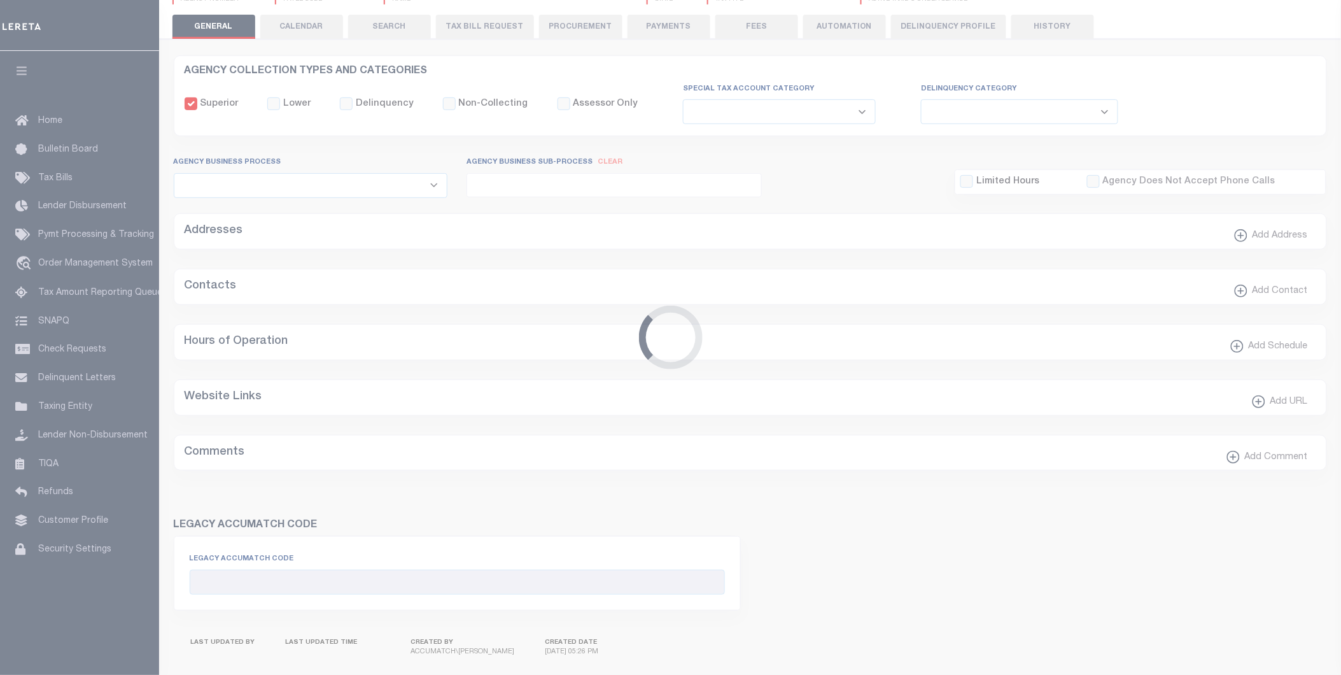
type input "3402117002"
select select "68"
select select "false"
type input "E & A"
select select "0"
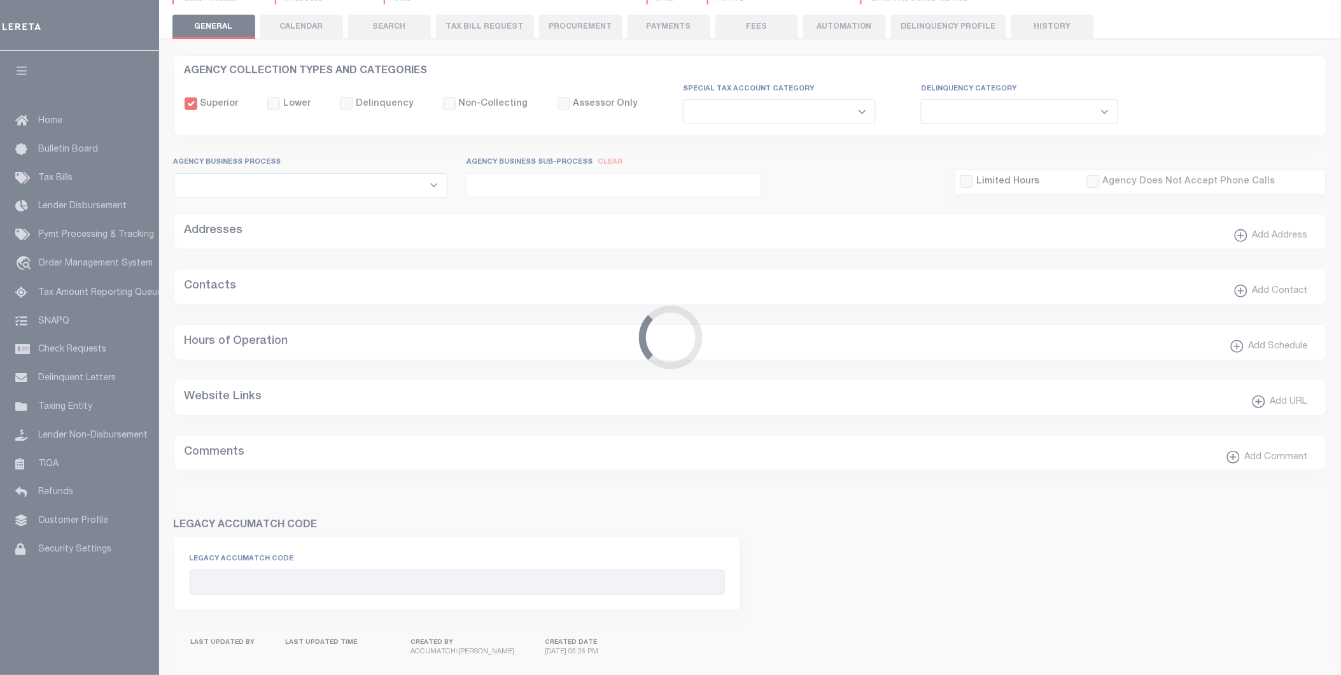
select select "true"
select select "5"
type input "00597"
type input "N - Escrow reporting should not include - “Delinquent Prior Year(s) Exist”, “De…"
radio input "true"
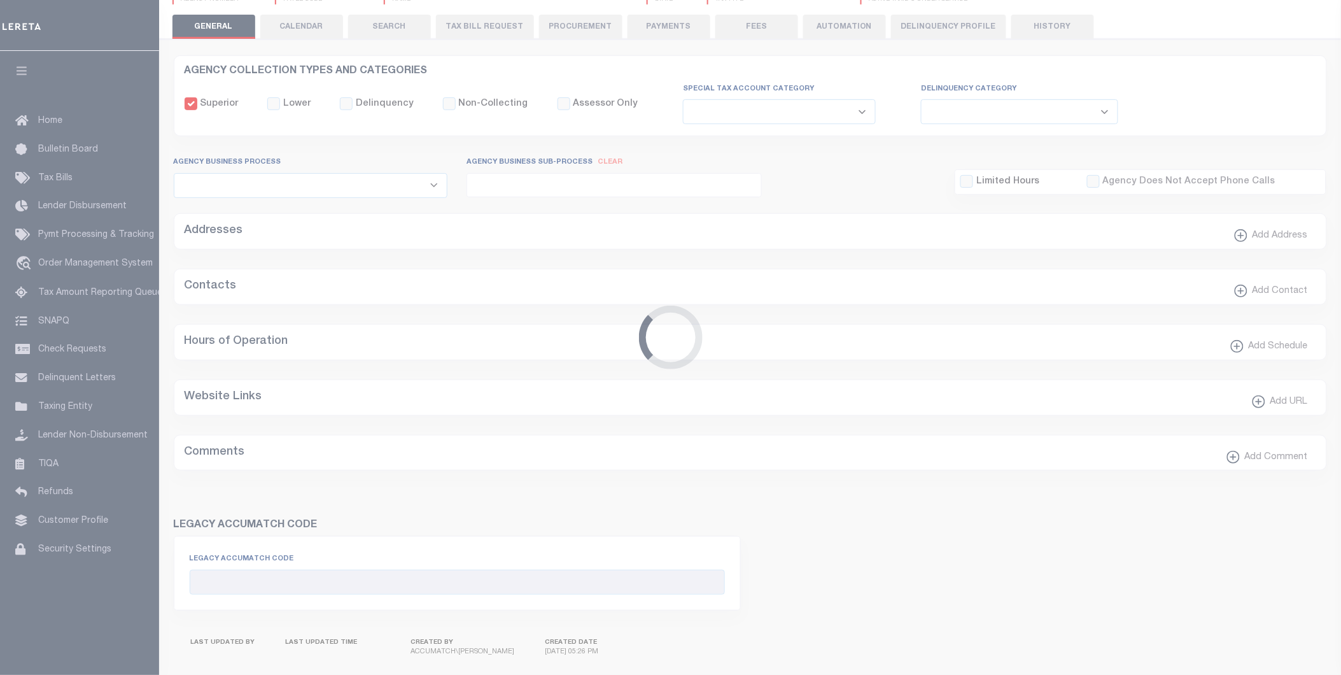
select select "73"
select select "44"
select select "47"
select select "61"
select select "63"
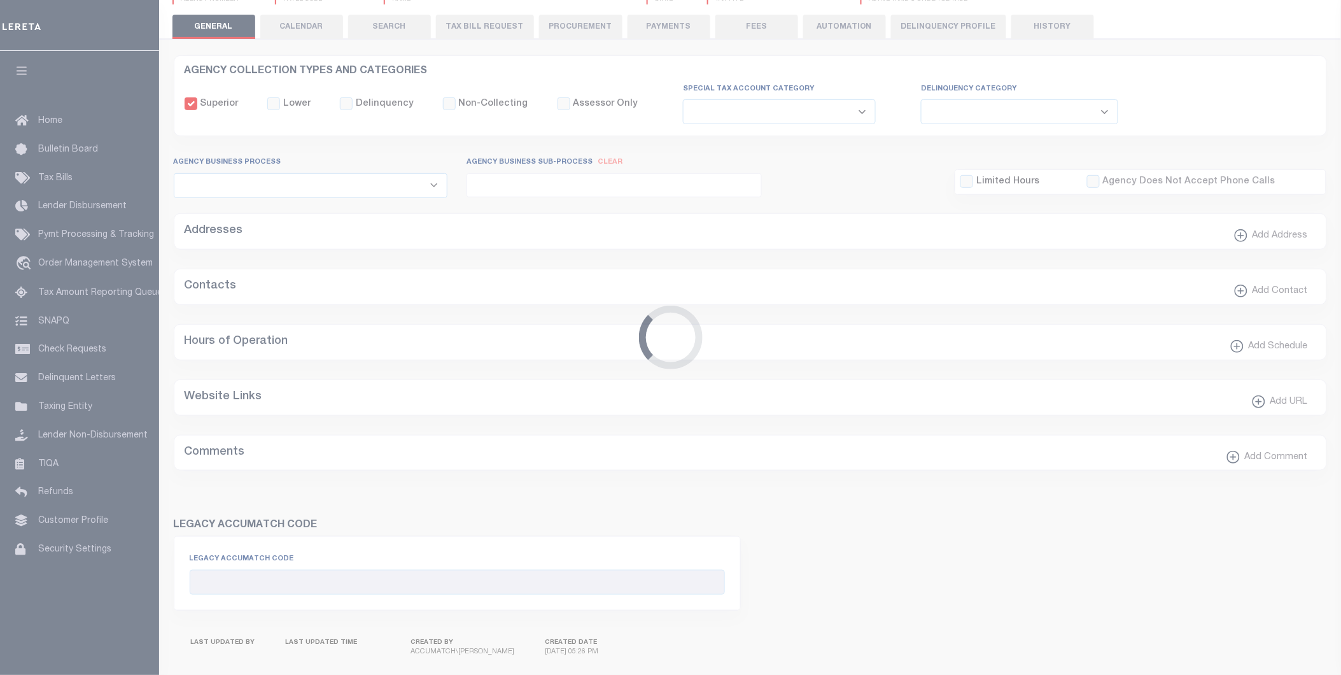
radio input "false"
radio input "true"
checkbox input "false"
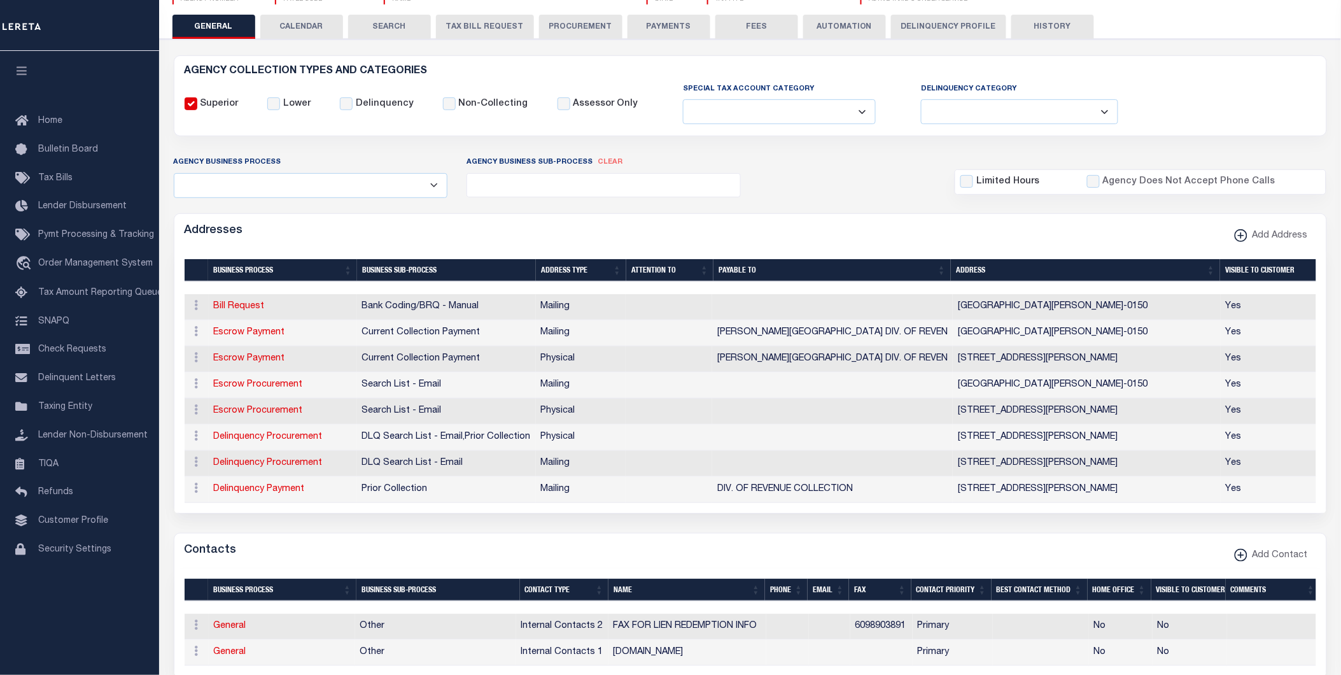
scroll to position [70, 0]
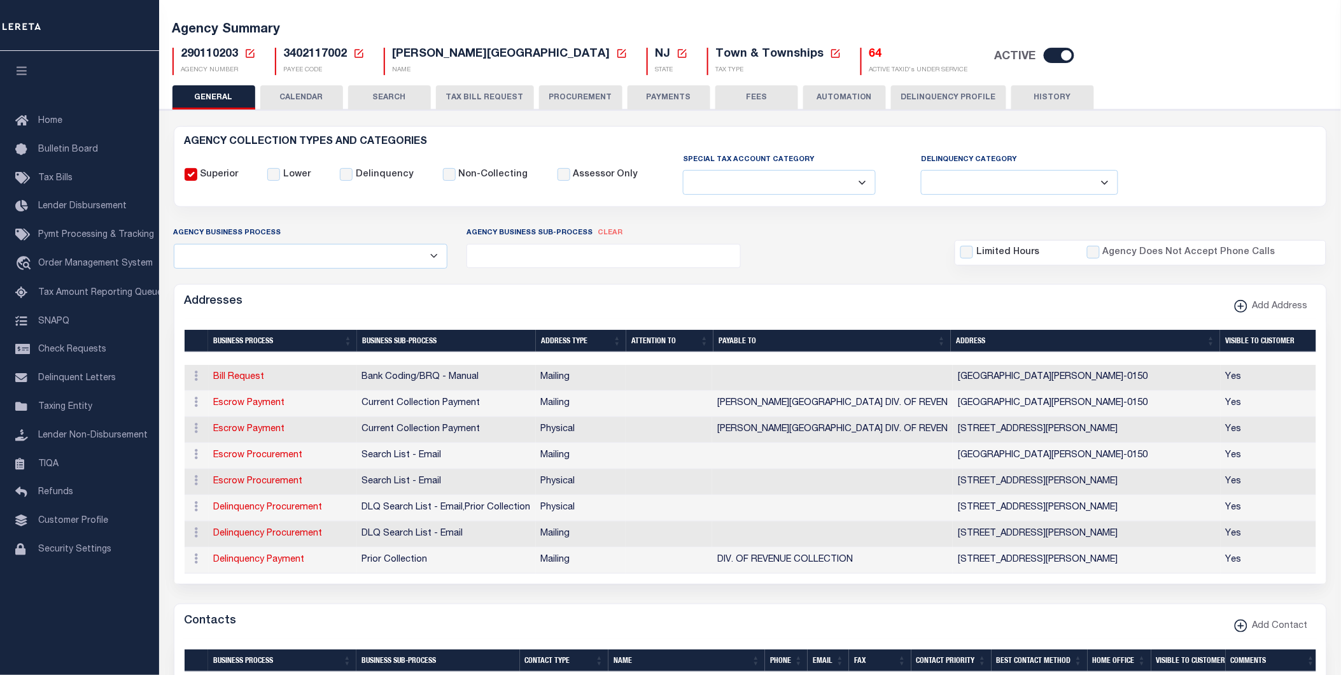
click at [660, 100] on button "PAYMENTS" at bounding box center [669, 97] width 83 height 24
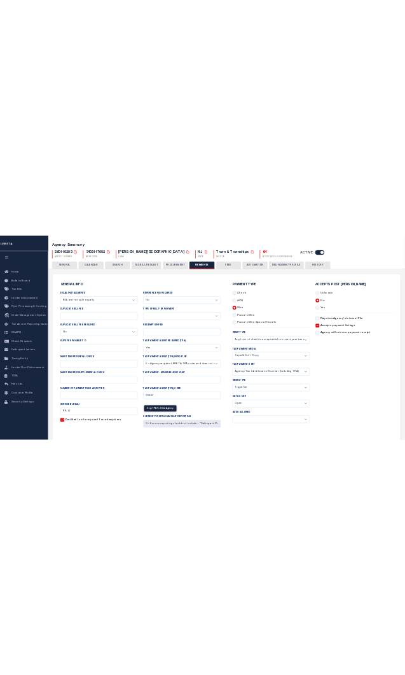
scroll to position [141, 0]
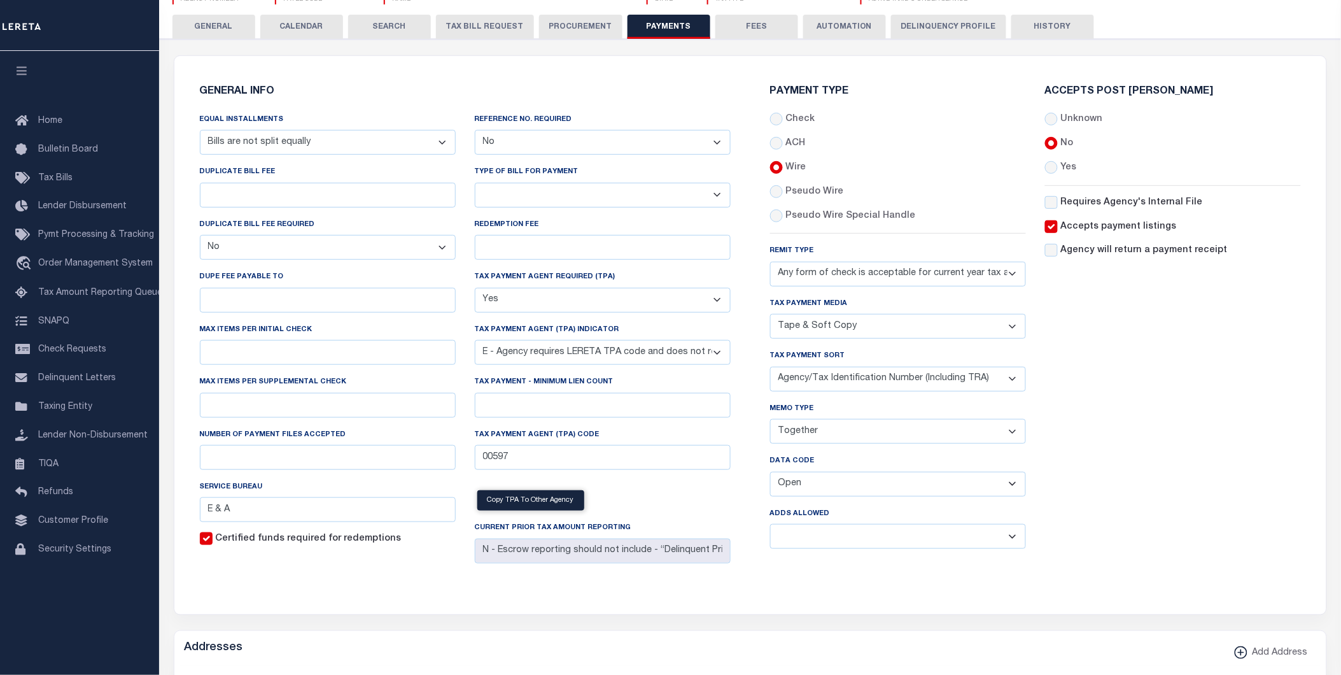
click at [818, 484] on select "Balance Due Mortgage Open Prior Supplemental" at bounding box center [898, 484] width 256 height 25
select select "64"
click at [770, 472] on select "Balance Due Mortgage Open Prior Supplemental" at bounding box center [898, 484] width 256 height 25
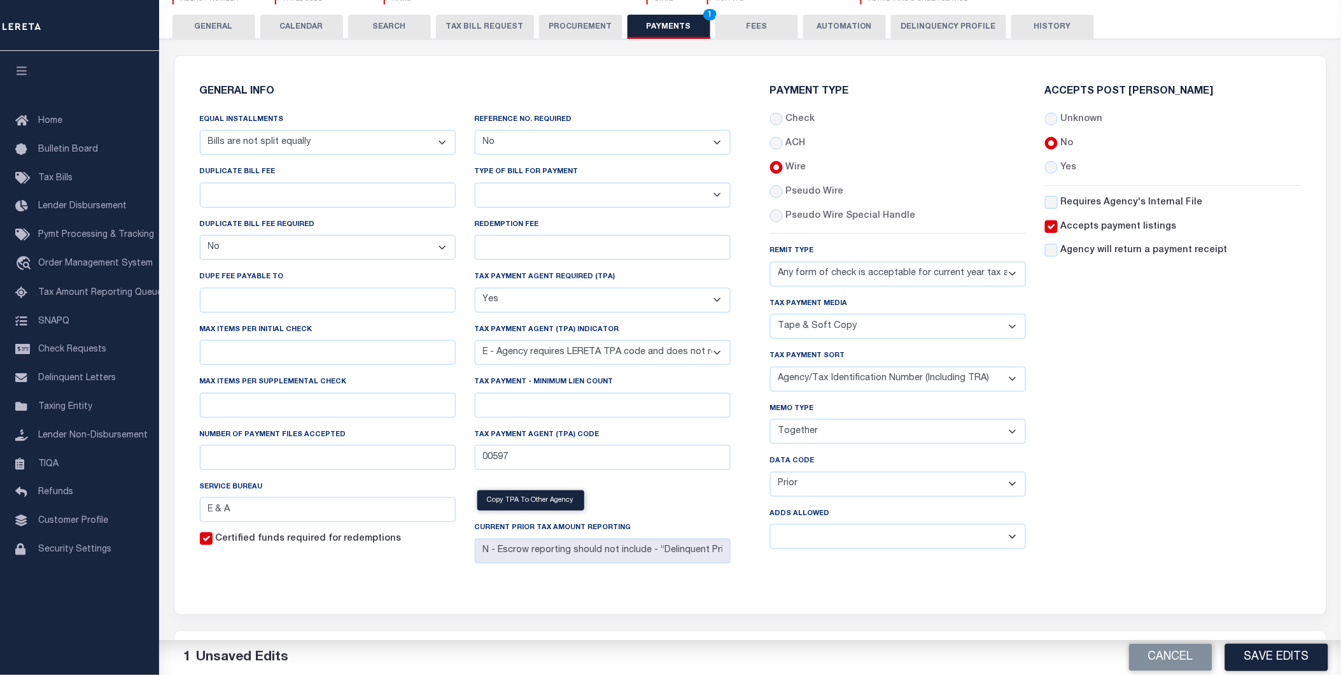
click at [1271, 658] on button "Save Edits" at bounding box center [1276, 656] width 103 height 27
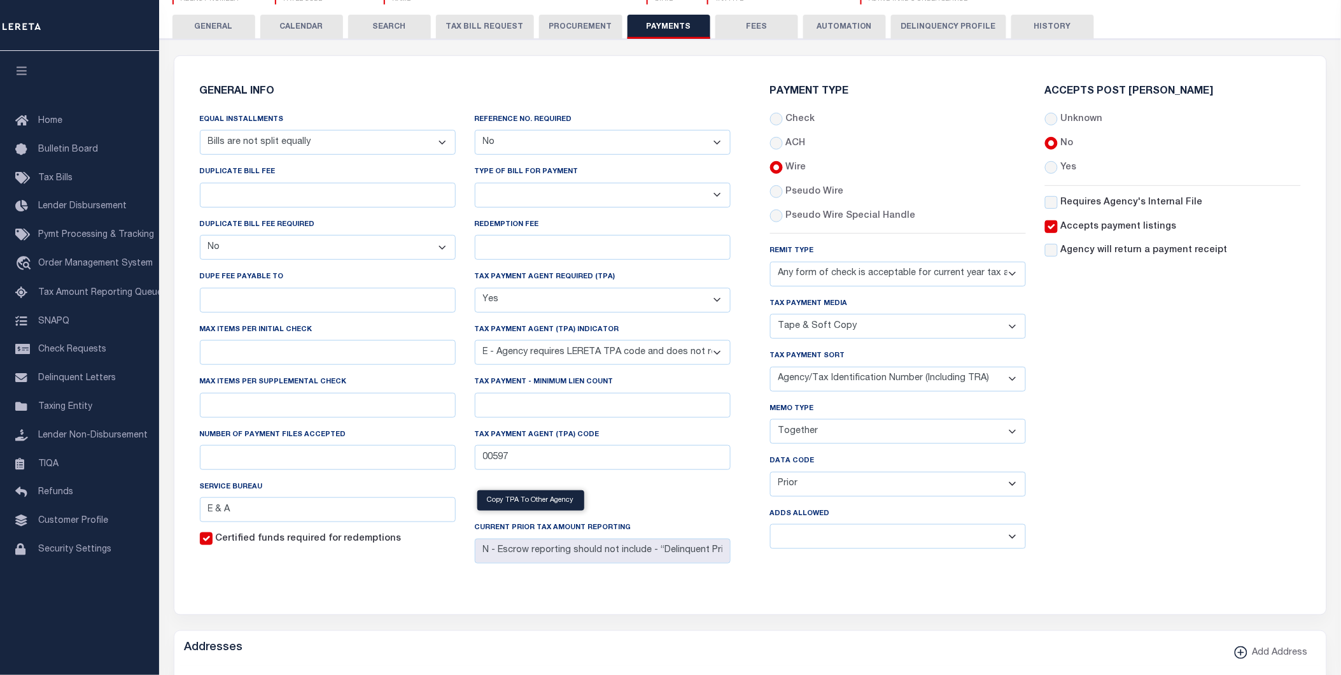
click at [546, 143] on select "Yes No" at bounding box center [603, 142] width 256 height 25
select select "1"
click at [475, 130] on select "Yes No" at bounding box center [603, 142] width 256 height 25
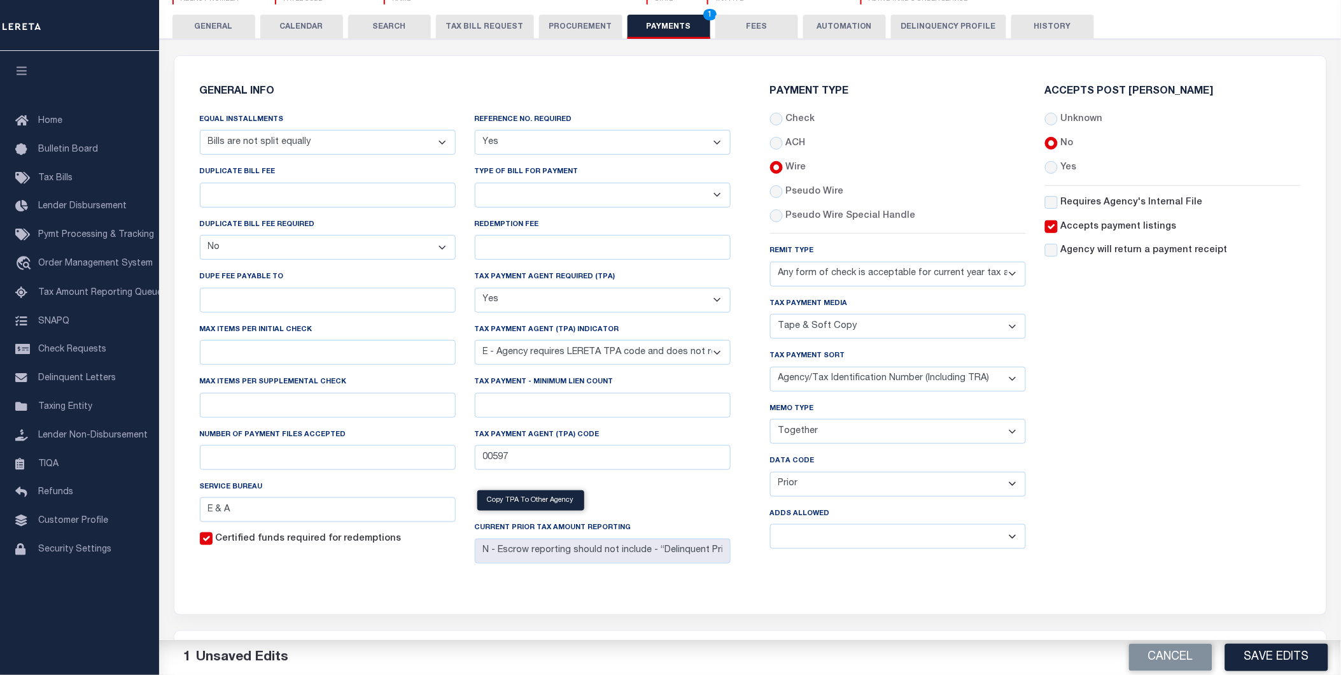
click at [822, 484] on select "Balance Due Mortgage Open Prior Supplemental" at bounding box center [898, 484] width 256 height 25
select select "62"
click at [770, 472] on select "Balance Due Mortgage Open Prior Supplemental" at bounding box center [898, 484] width 256 height 25
click at [829, 538] on select "Yes No" at bounding box center [898, 536] width 256 height 25
select select "1"
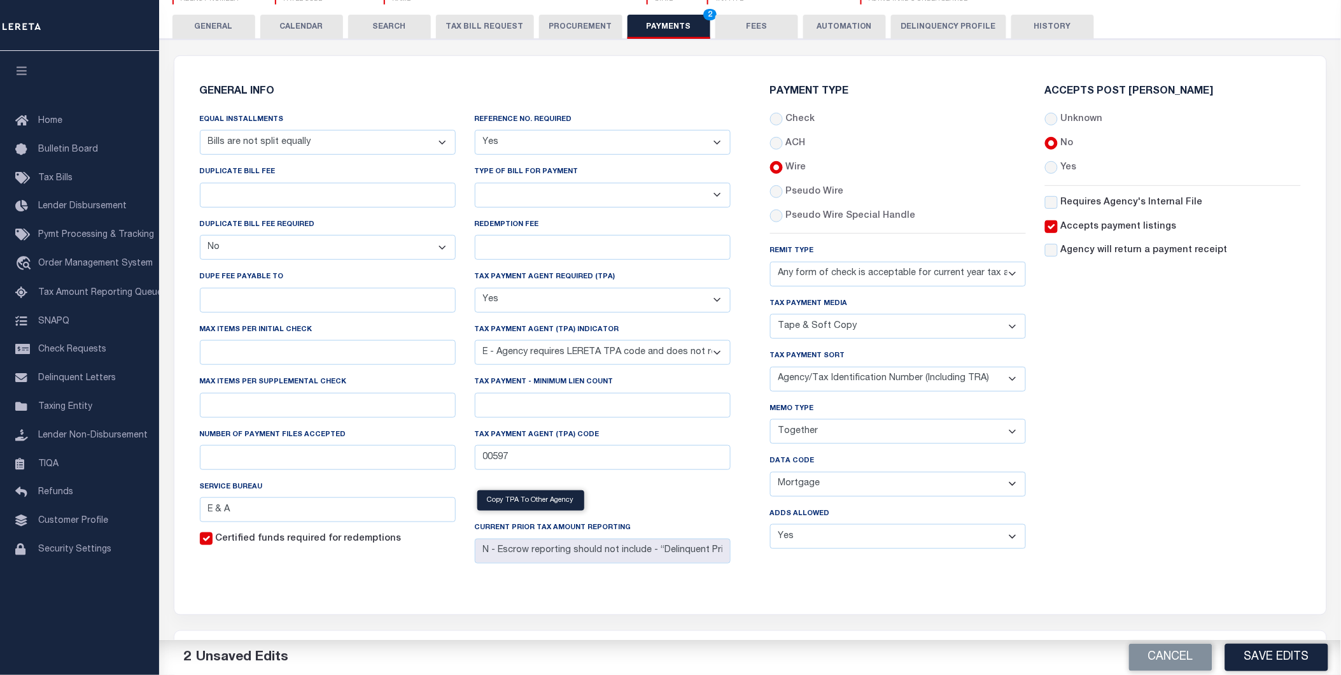
click at [770, 525] on select "Yes No" at bounding box center [898, 536] width 256 height 25
click at [1271, 659] on button "Save Edits" at bounding box center [1276, 656] width 103 height 27
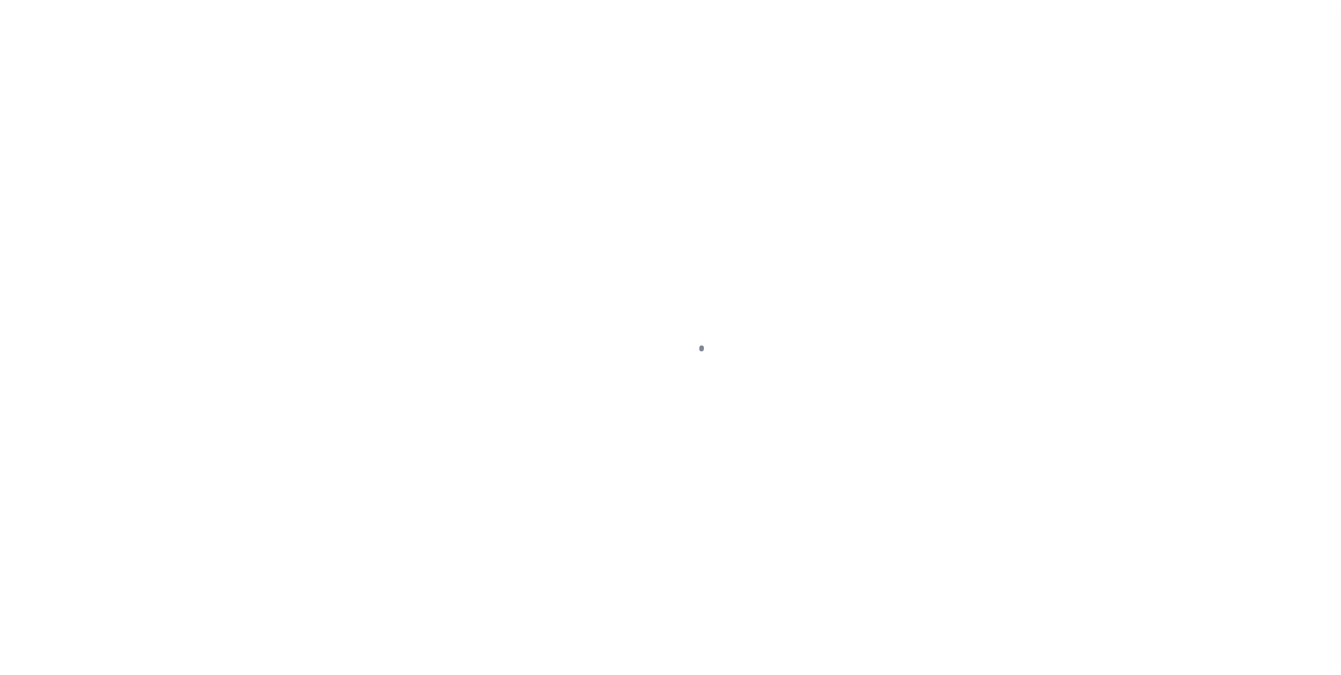
select select "SFP"
select select "64"
select select "73"
select select "0"
select select "61"
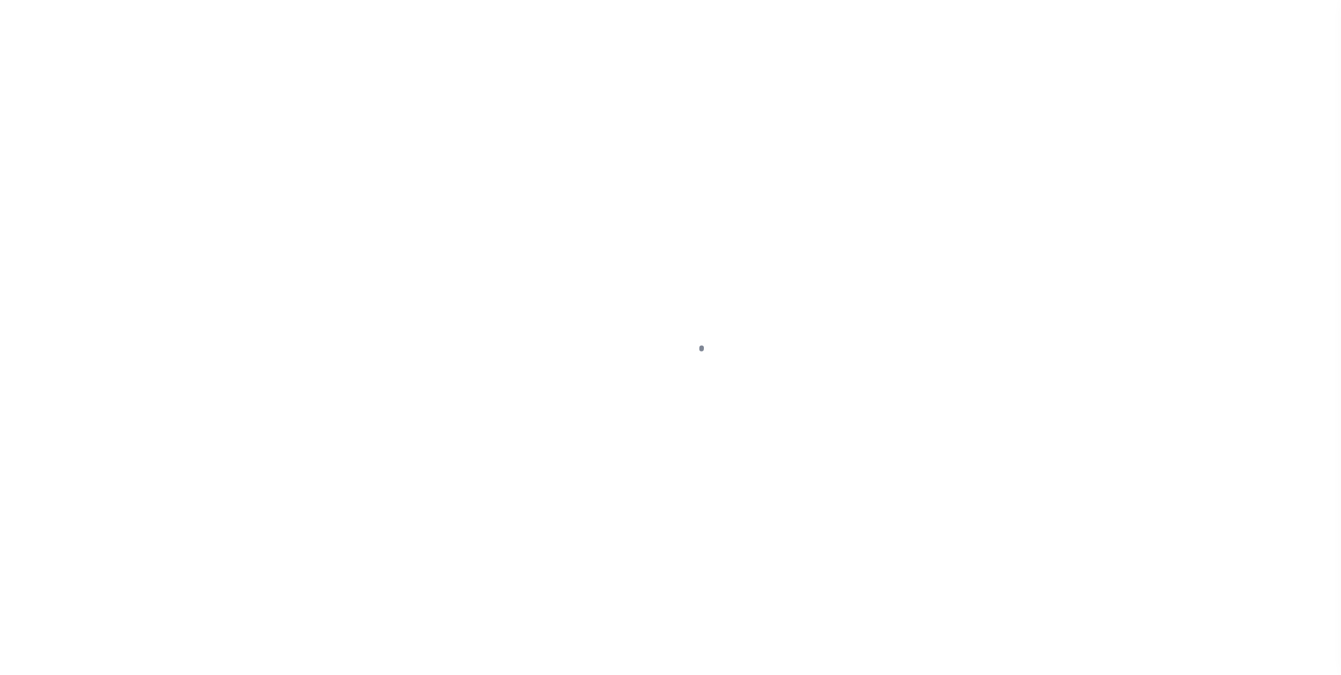
select select "44"
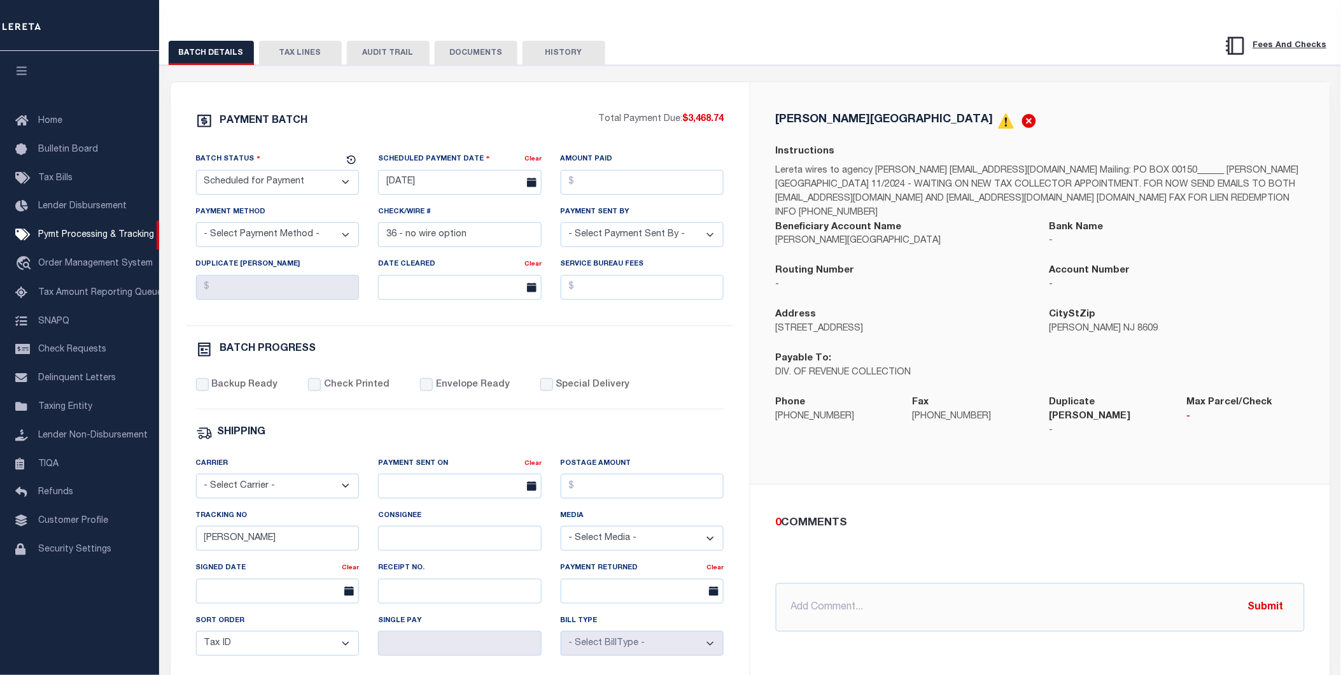
scroll to position [71, 0]
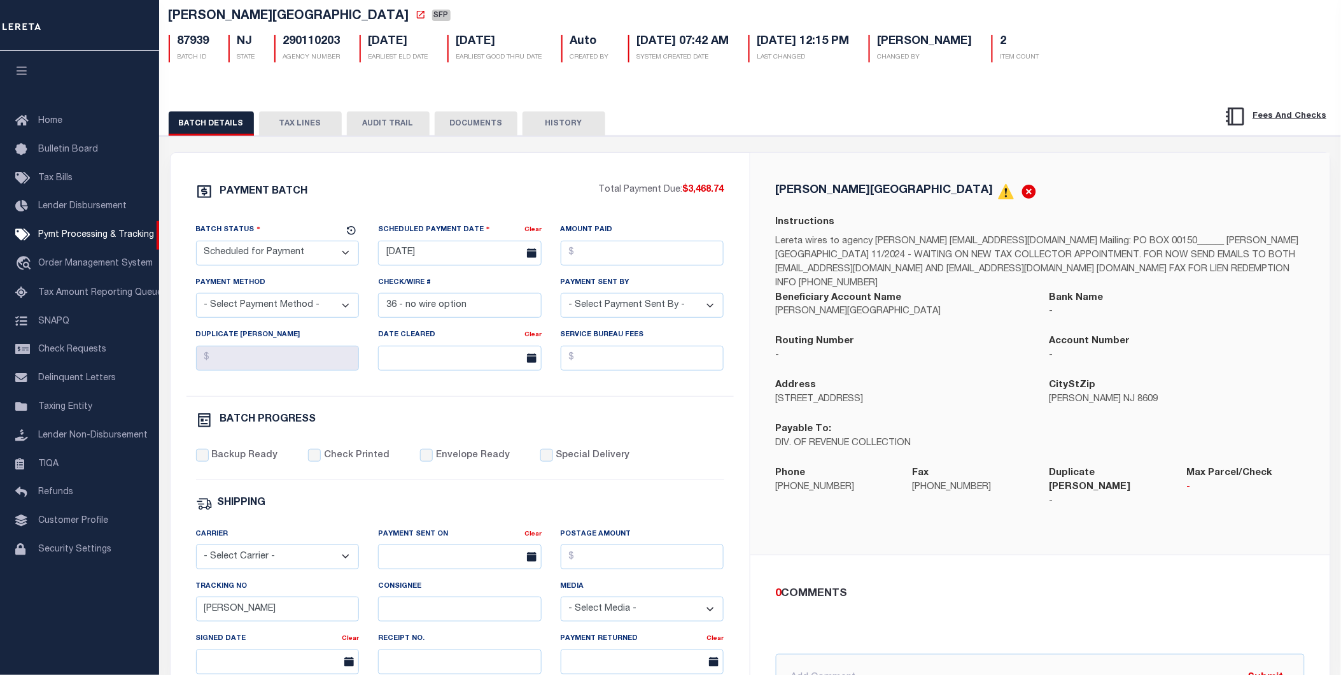
click at [557, 127] on button "HISTORY" at bounding box center [563, 123] width 83 height 24
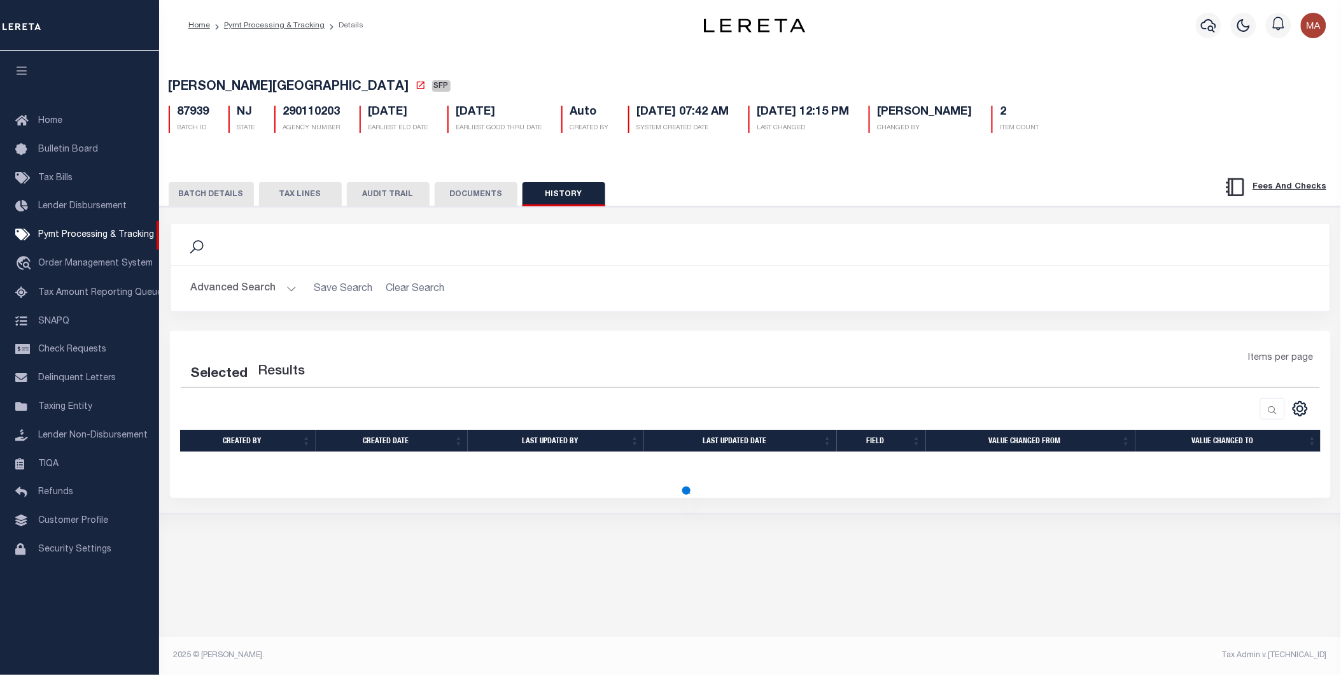
scroll to position [0, 0]
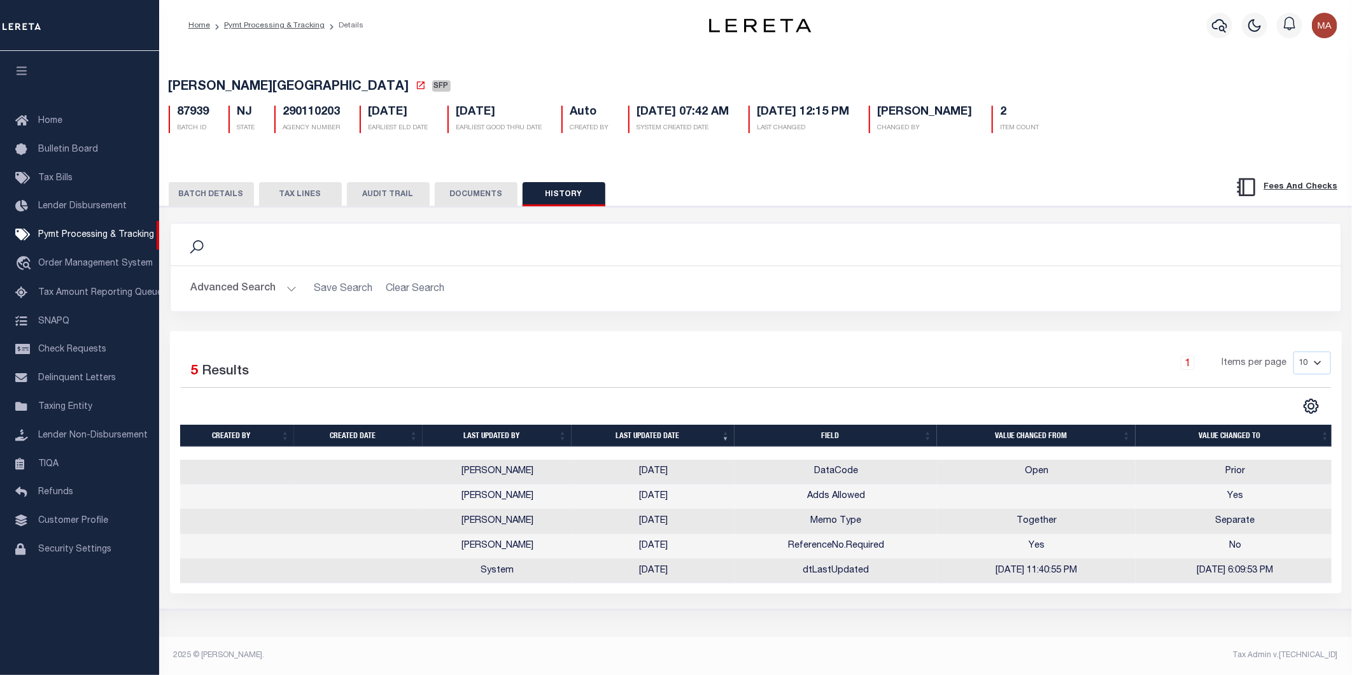
drag, startPoint x: 213, startPoint y: 201, endPoint x: 170, endPoint y: 172, distance: 51.7
click at [213, 200] on button "BATCH DETAILS" at bounding box center [211, 194] width 85 height 24
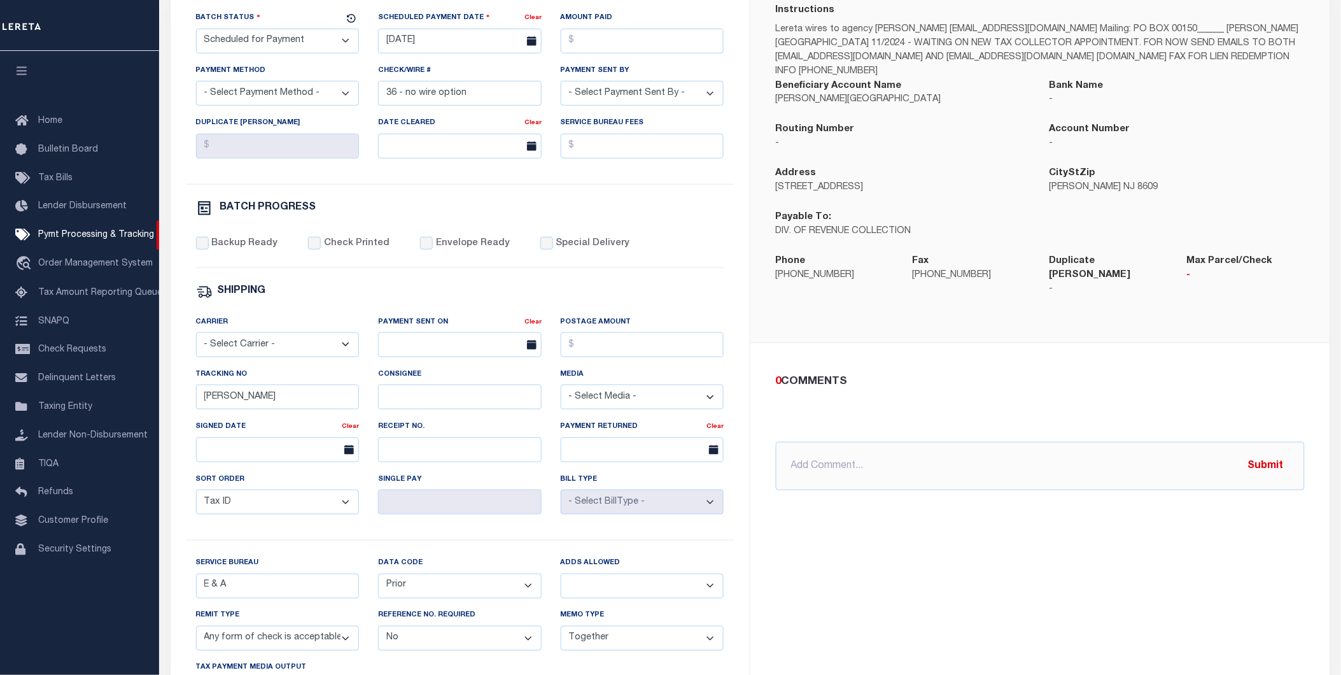
scroll to position [353, 0]
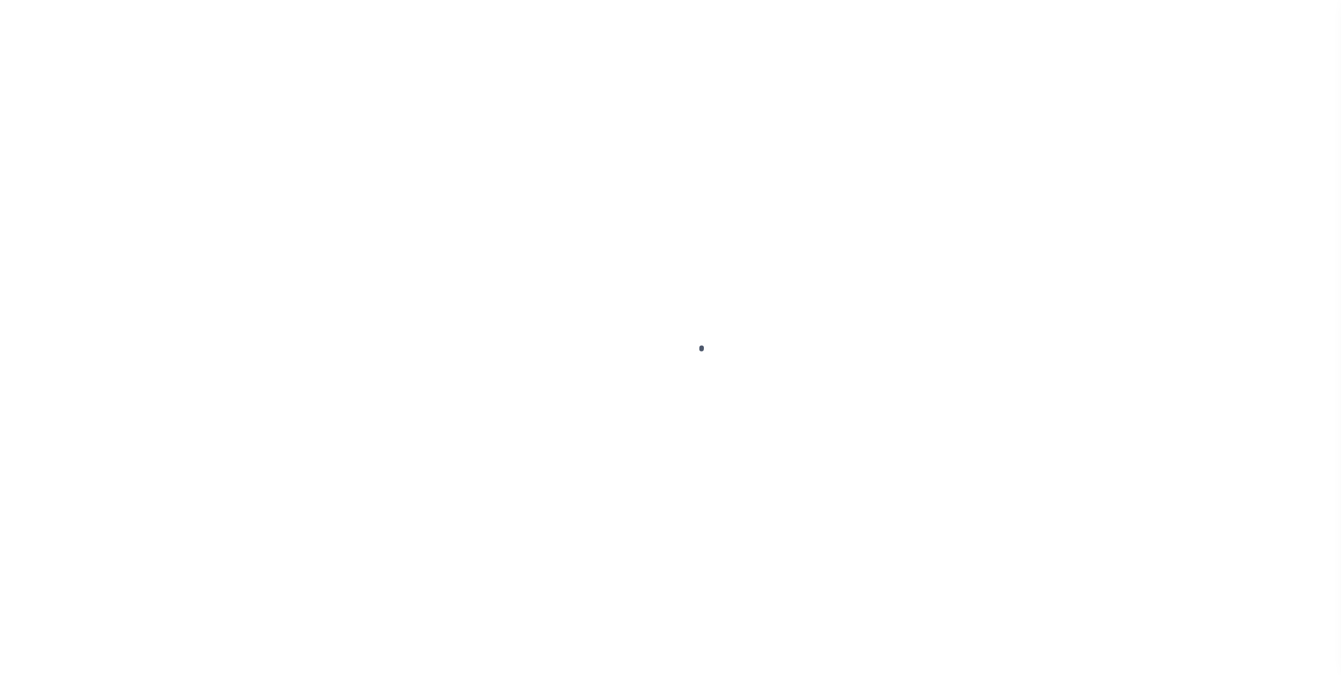
select select "SFP"
select select "62"
select select "1"
select select "73"
select select "1"
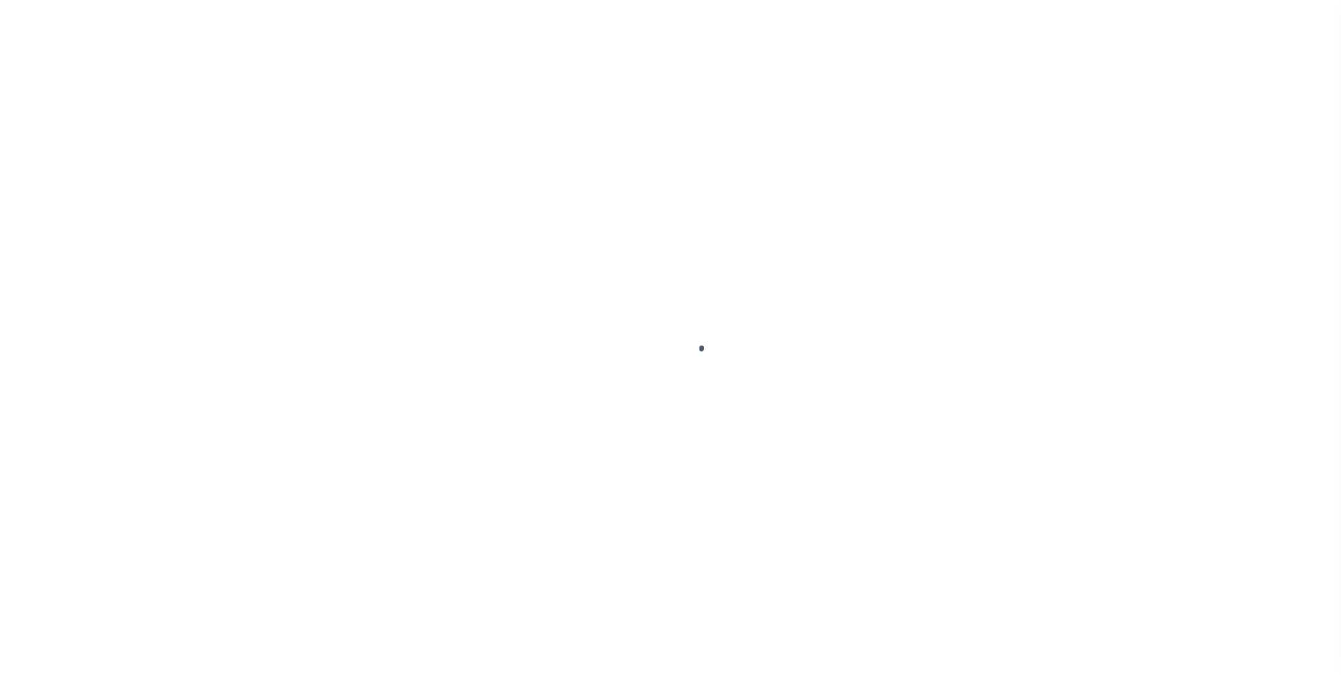
select select "61"
select select "44"
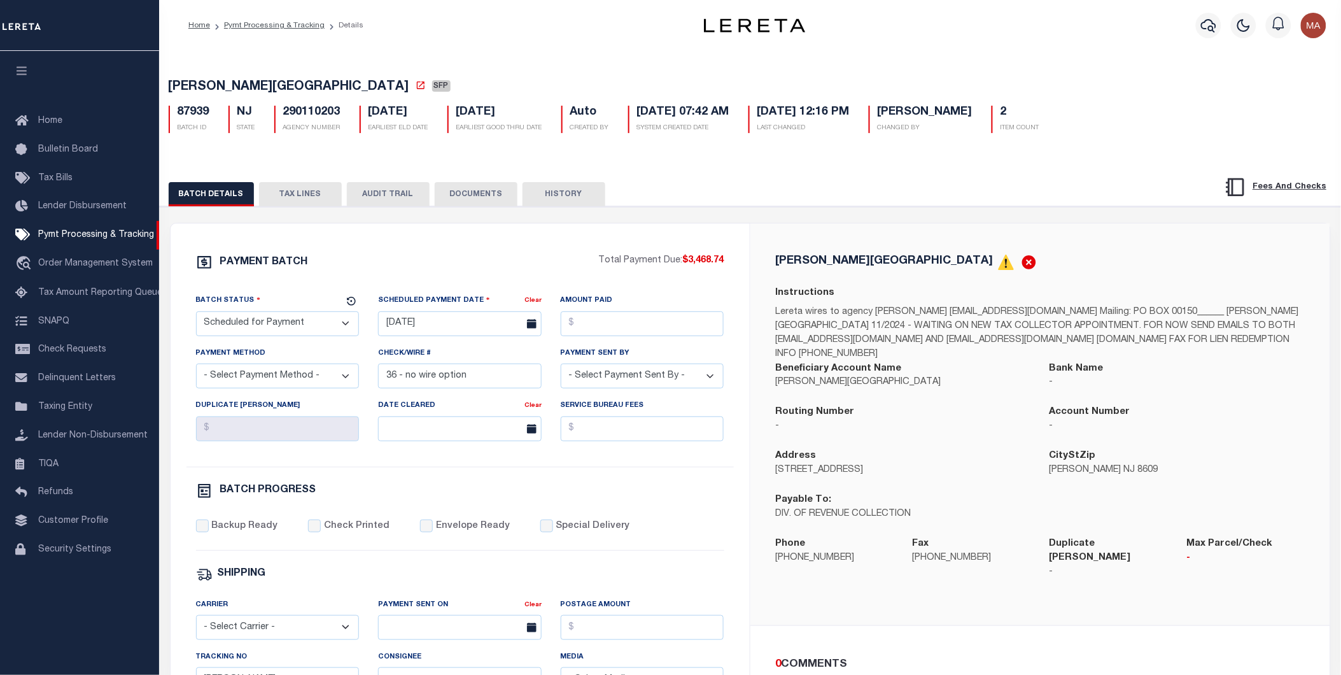
click at [561, 204] on button "HISTORY" at bounding box center [563, 194] width 83 height 24
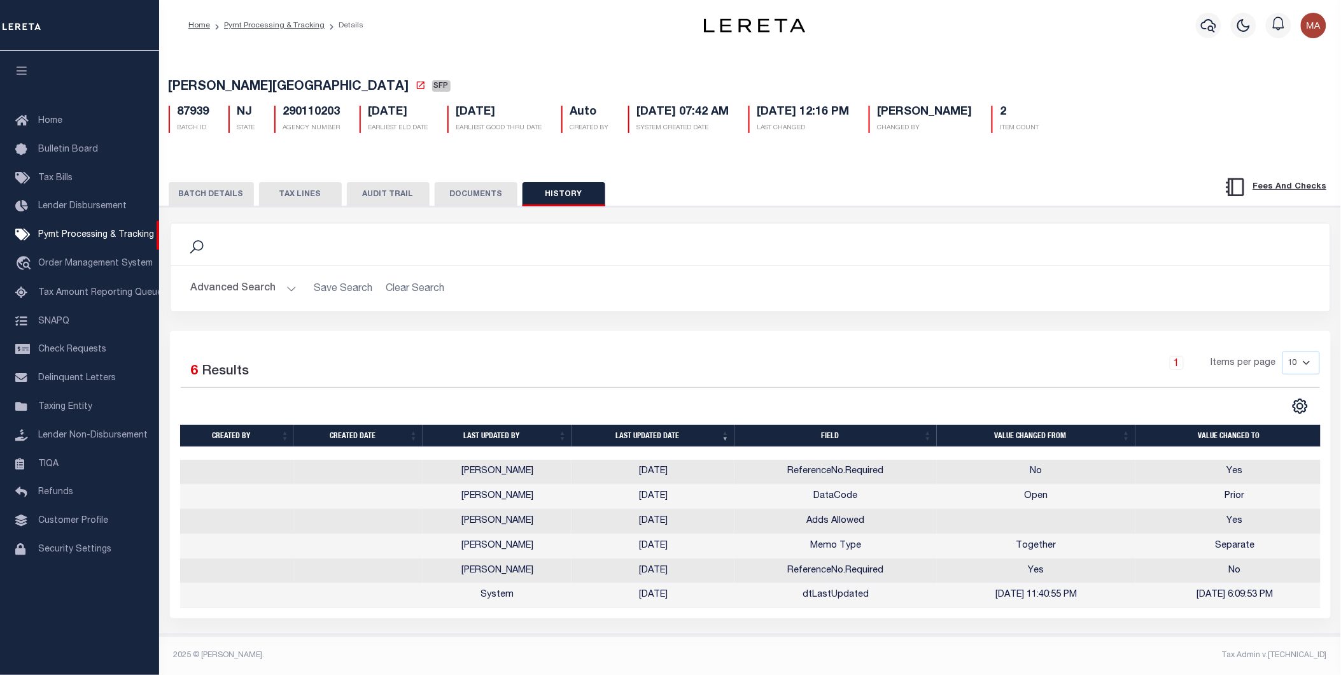
scroll to position [8, 0]
click at [1079, 471] on td "No" at bounding box center [1036, 471] width 199 height 25
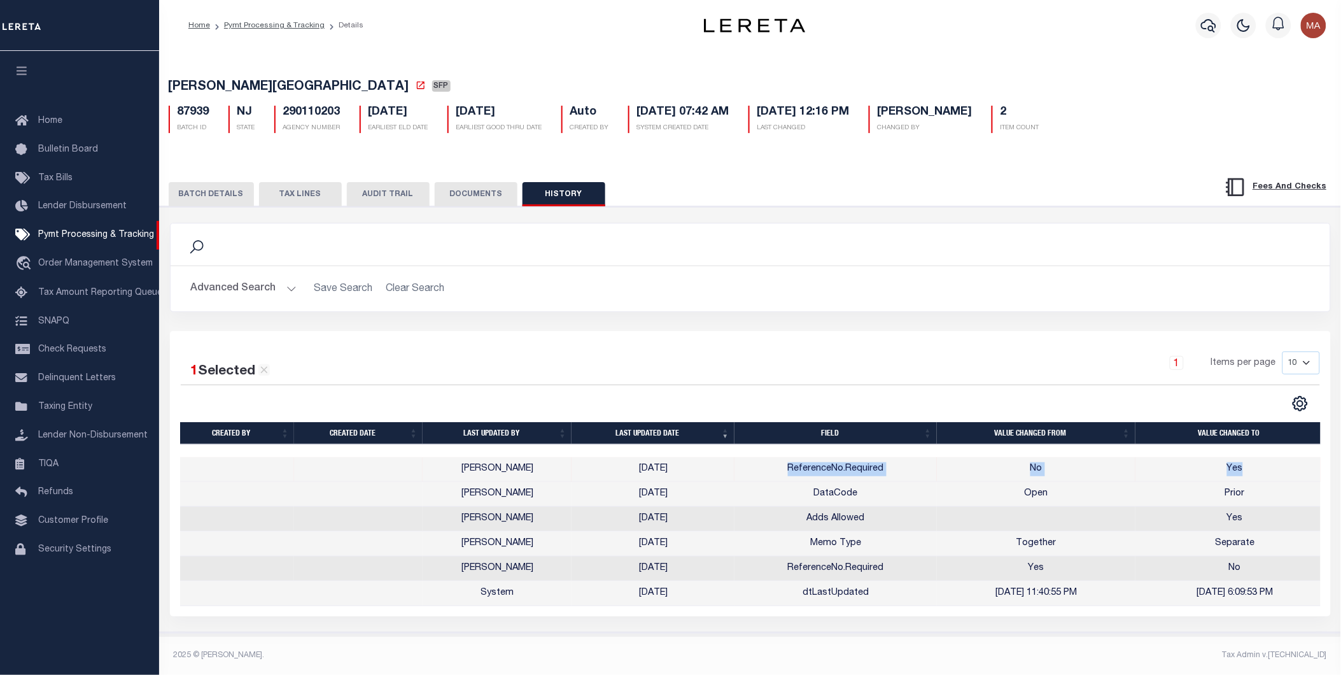
drag, startPoint x: 796, startPoint y: 465, endPoint x: 1259, endPoint y: 465, distance: 462.7
click at [1259, 465] on tr "Maria Alvarado 10/06/2025 ReferenceNo.Required No Yes" at bounding box center [757, 469] width 1154 height 25
click at [779, 488] on td "DataCode" at bounding box center [835, 494] width 202 height 25
